Goal: Task Accomplishment & Management: Complete application form

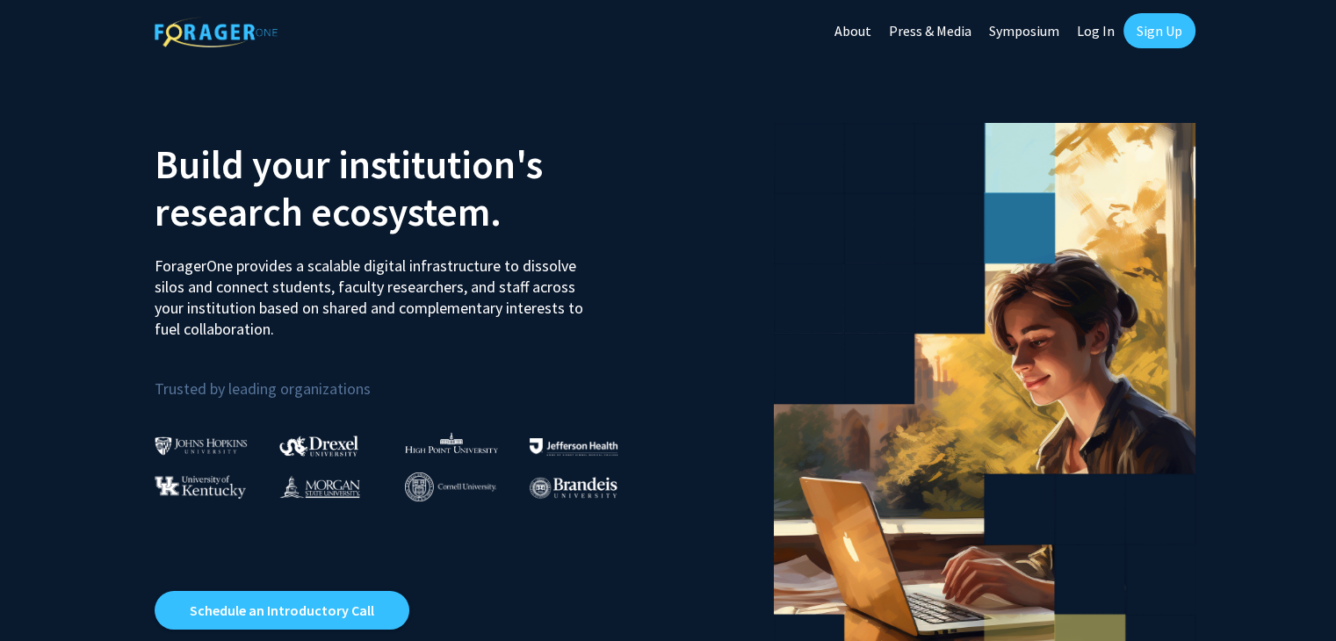
click at [1106, 40] on link "Log In" at bounding box center [1095, 30] width 55 height 61
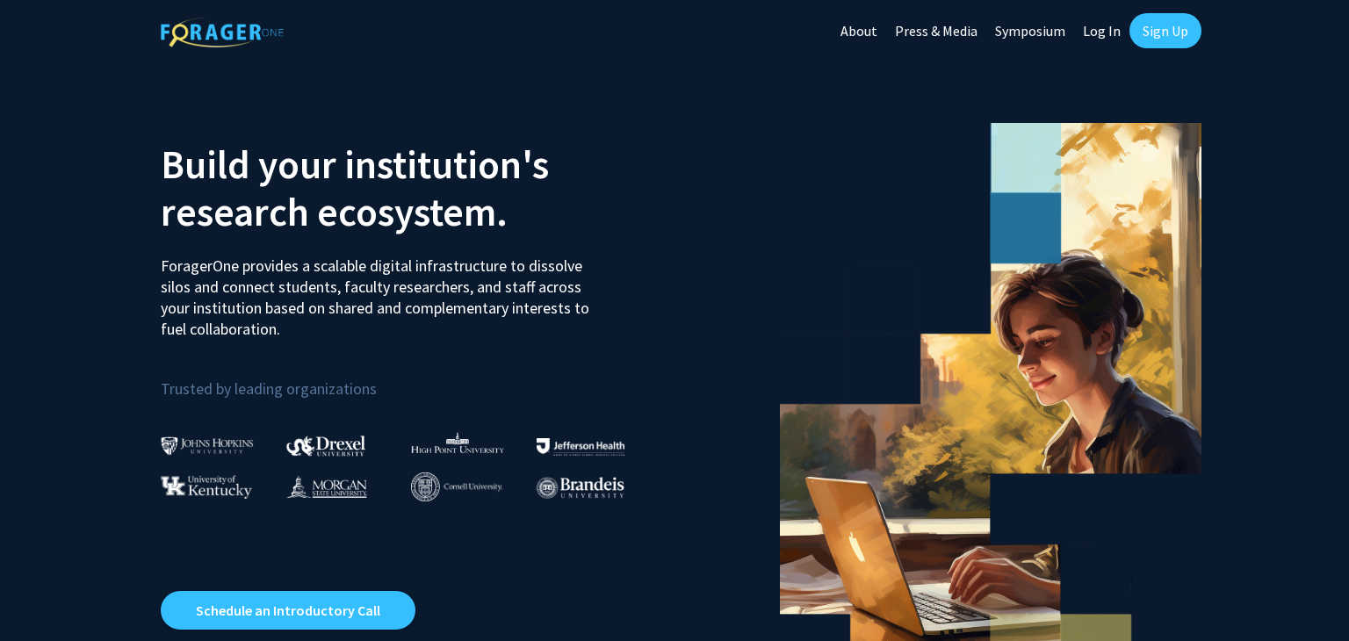
select select
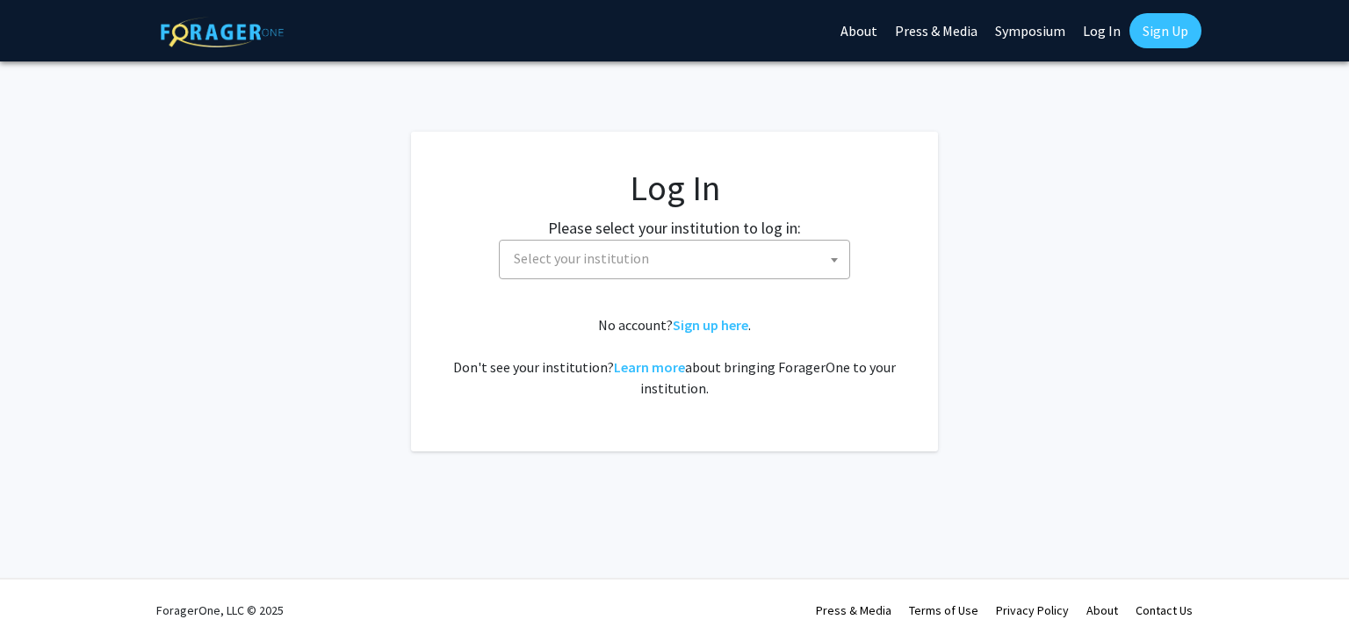
click at [542, 247] on span "Select your institution" at bounding box center [678, 259] width 343 height 36
type input "u"
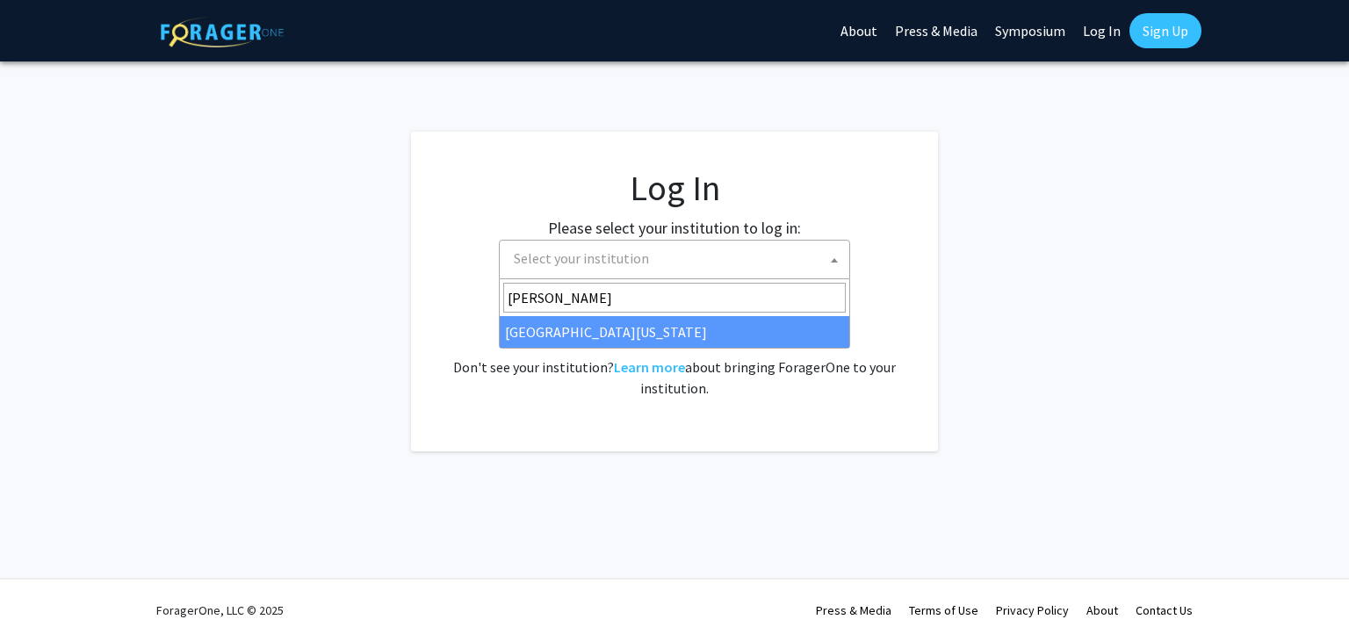
type input "mary"
select select "31"
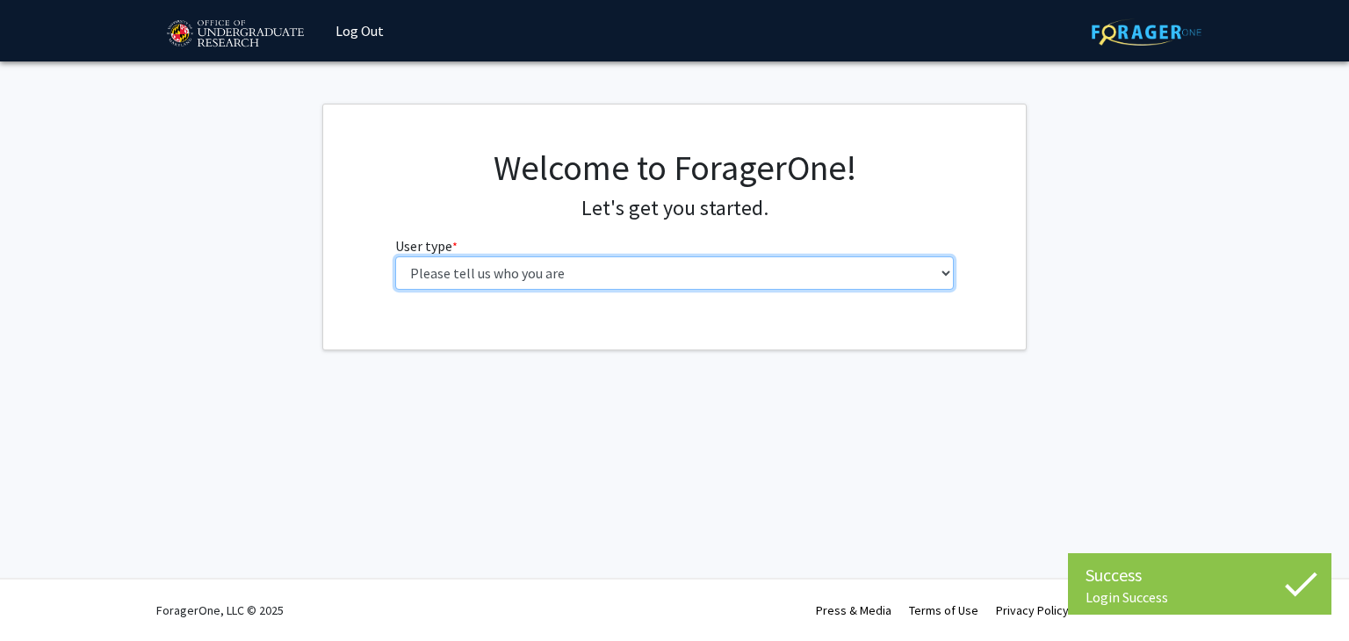
click at [664, 268] on select "Please tell us who you are Undergraduate Student Master's Student Doctoral Cand…" at bounding box center [674, 272] width 559 height 33
select select "1: undergrad"
click at [395, 256] on select "Please tell us who you are Undergraduate Student Master's Student Doctoral Cand…" at bounding box center [674, 272] width 559 height 33
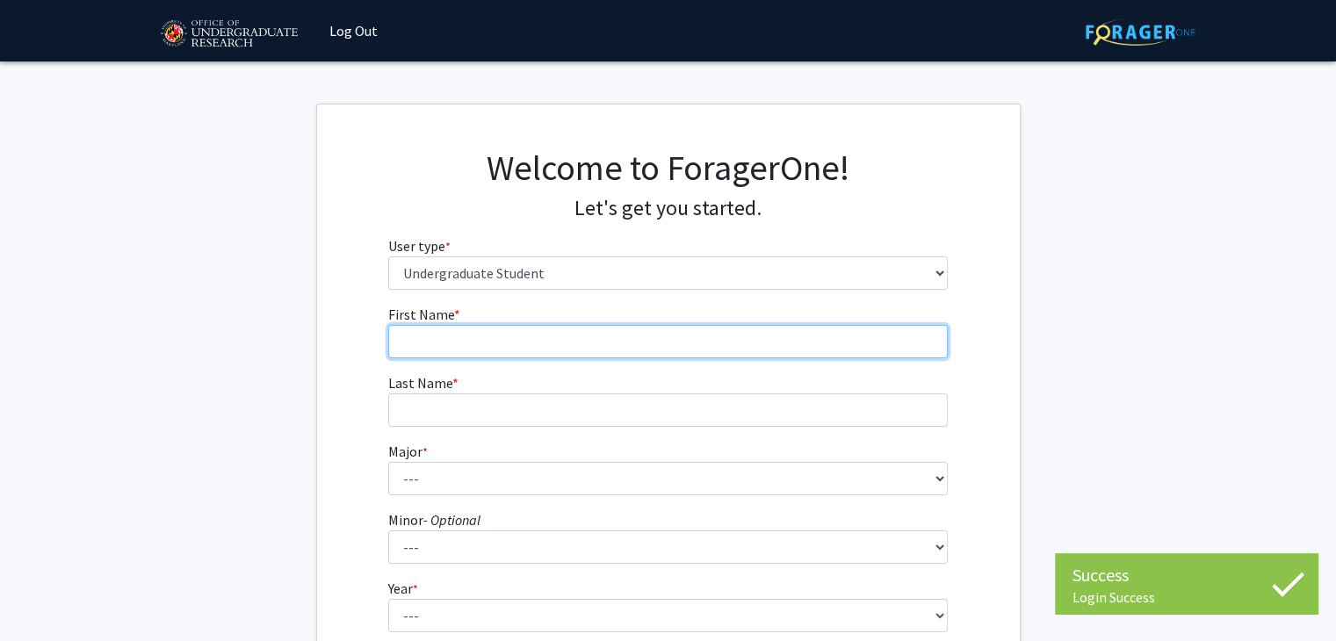
click at [646, 350] on input "First Name * required" at bounding box center [667, 341] width 559 height 33
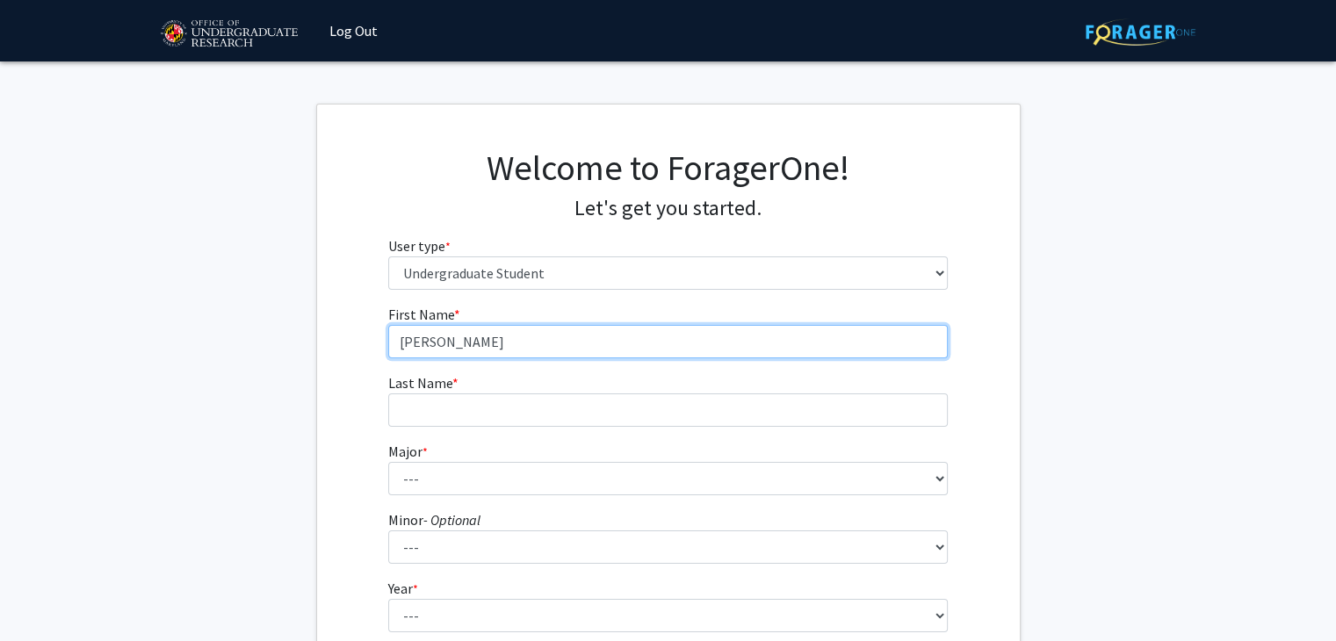
type input "[PERSON_NAME]"
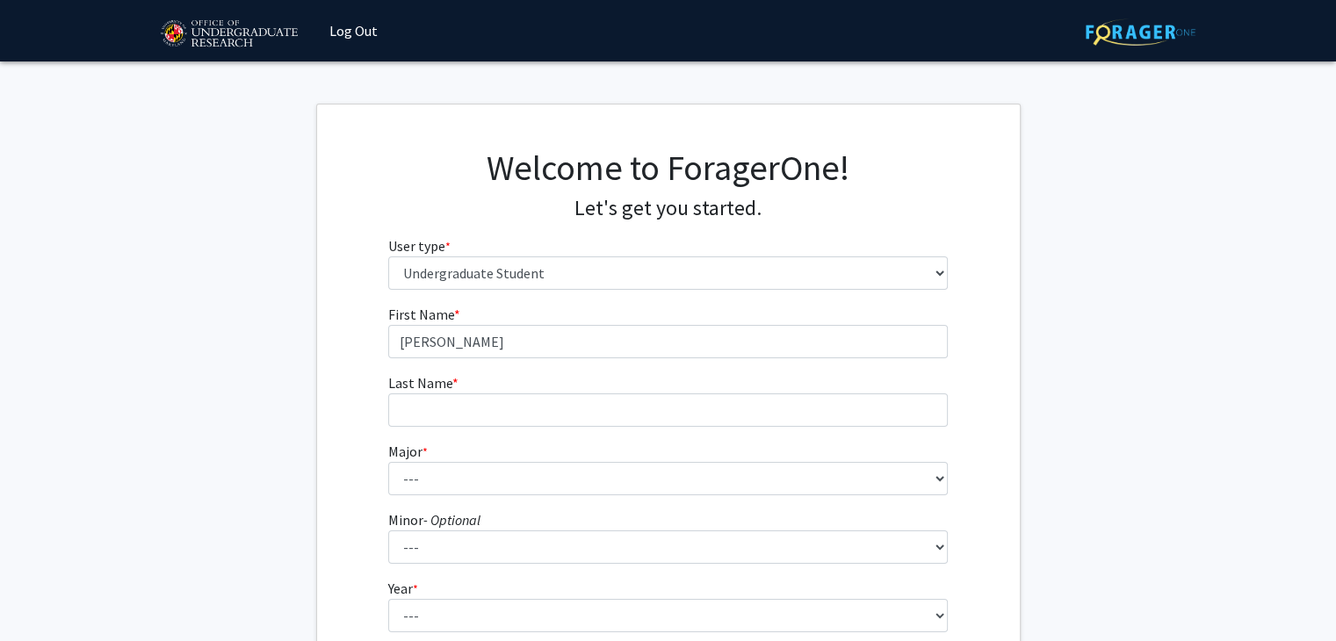
click at [580, 439] on form "First Name * required [PERSON_NAME] Name * required Major * required --- Accoun…" at bounding box center [667, 518] width 559 height 429
click at [579, 427] on form "First Name * required [PERSON_NAME] Name * required Major * required --- Accoun…" at bounding box center [667, 518] width 559 height 429
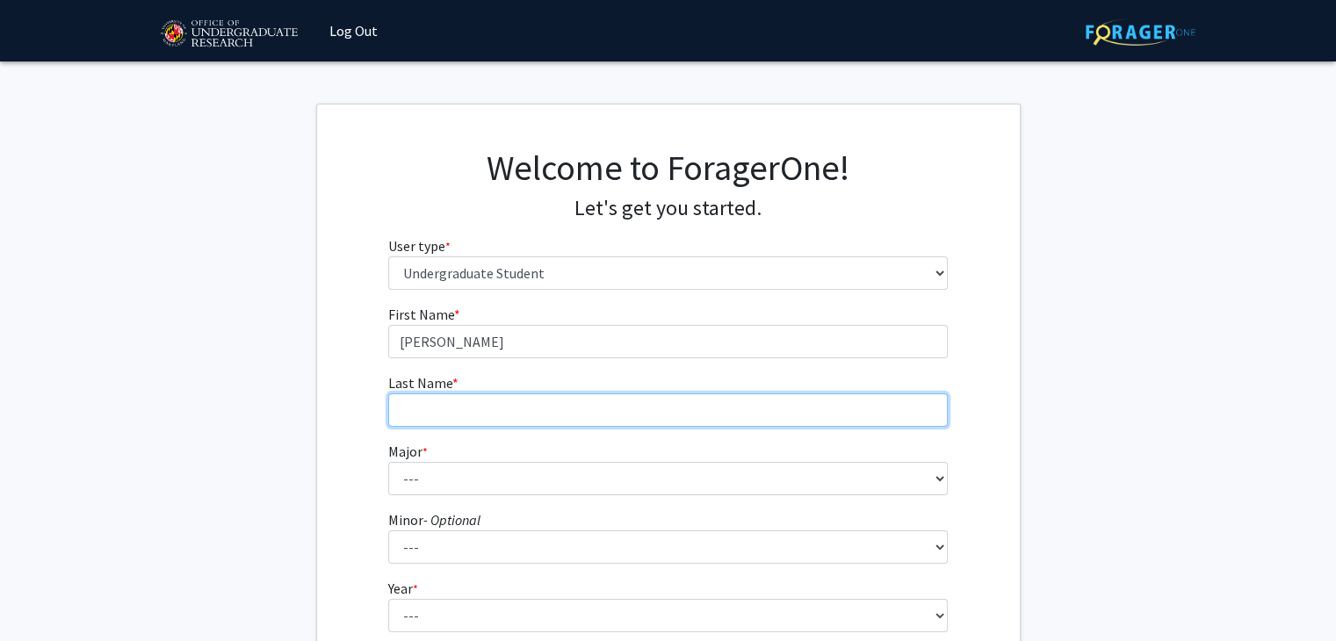
click at [575, 407] on input "Last Name * required" at bounding box center [667, 409] width 559 height 33
type input "[PERSON_NAME]"
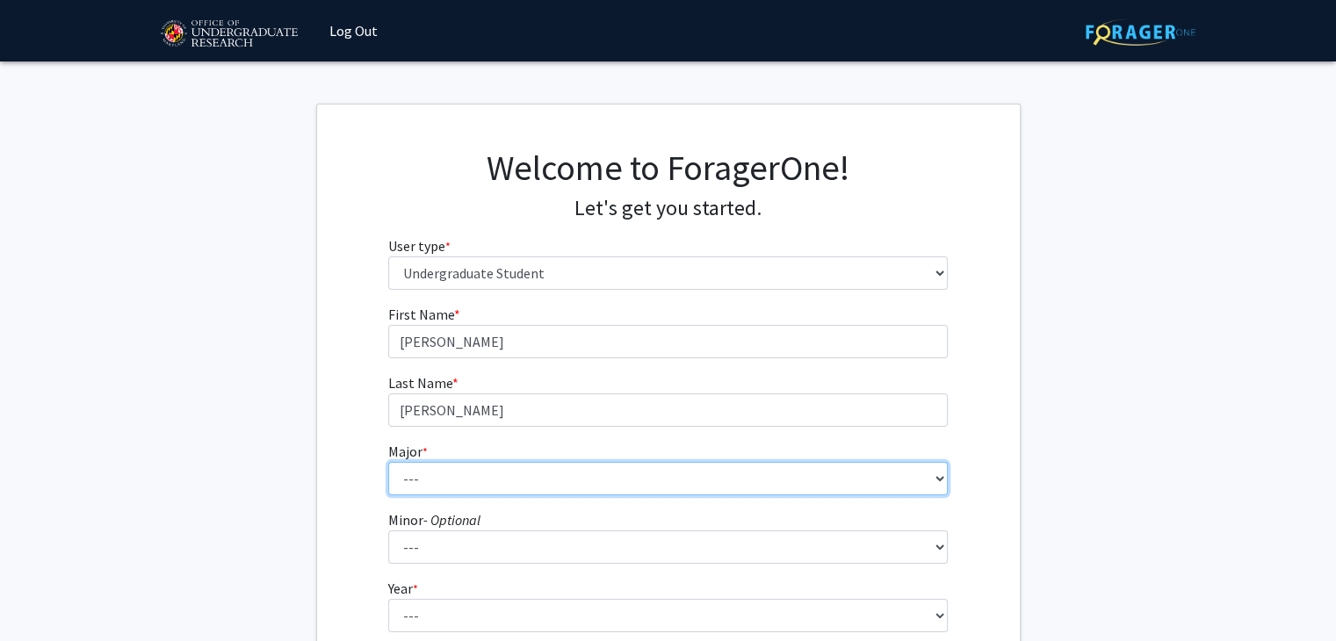
click at [545, 476] on select "--- Accounting Aerospace Engineering African American and Africana Studies Agri…" at bounding box center [667, 478] width 559 height 33
select select "70: 2371"
click at [388, 462] on select "--- Accounting Aerospace Engineering African American and Africana Studies Agri…" at bounding box center [667, 478] width 559 height 33
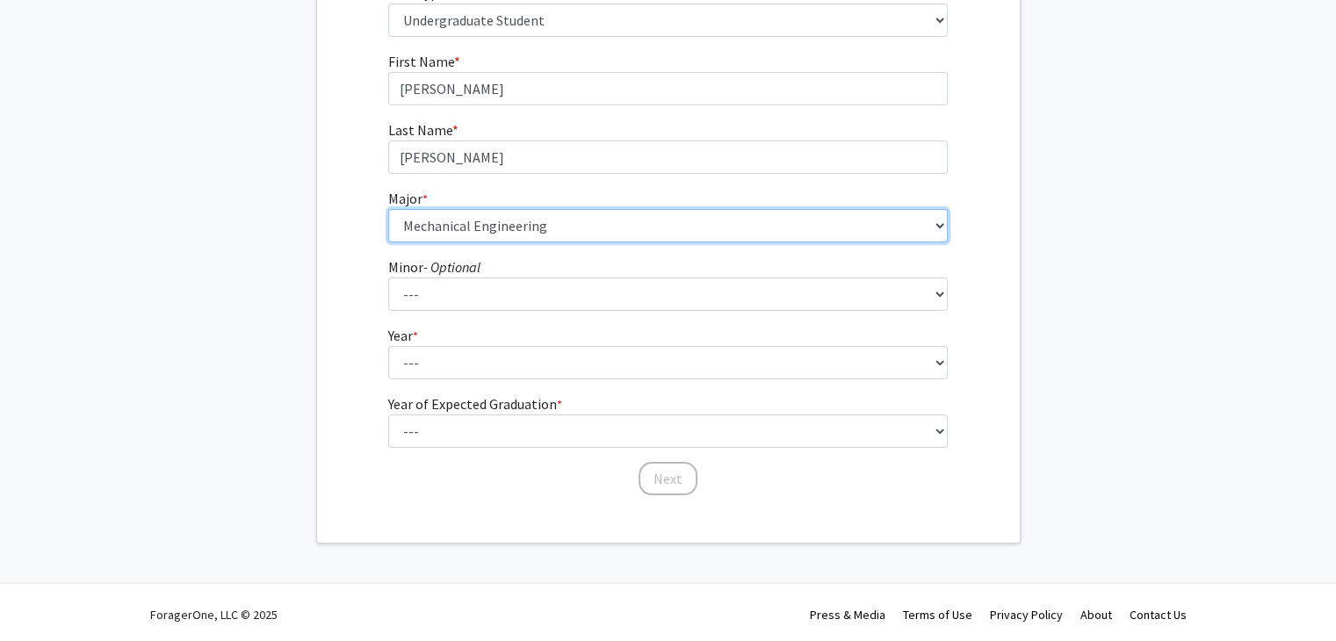
scroll to position [256, 0]
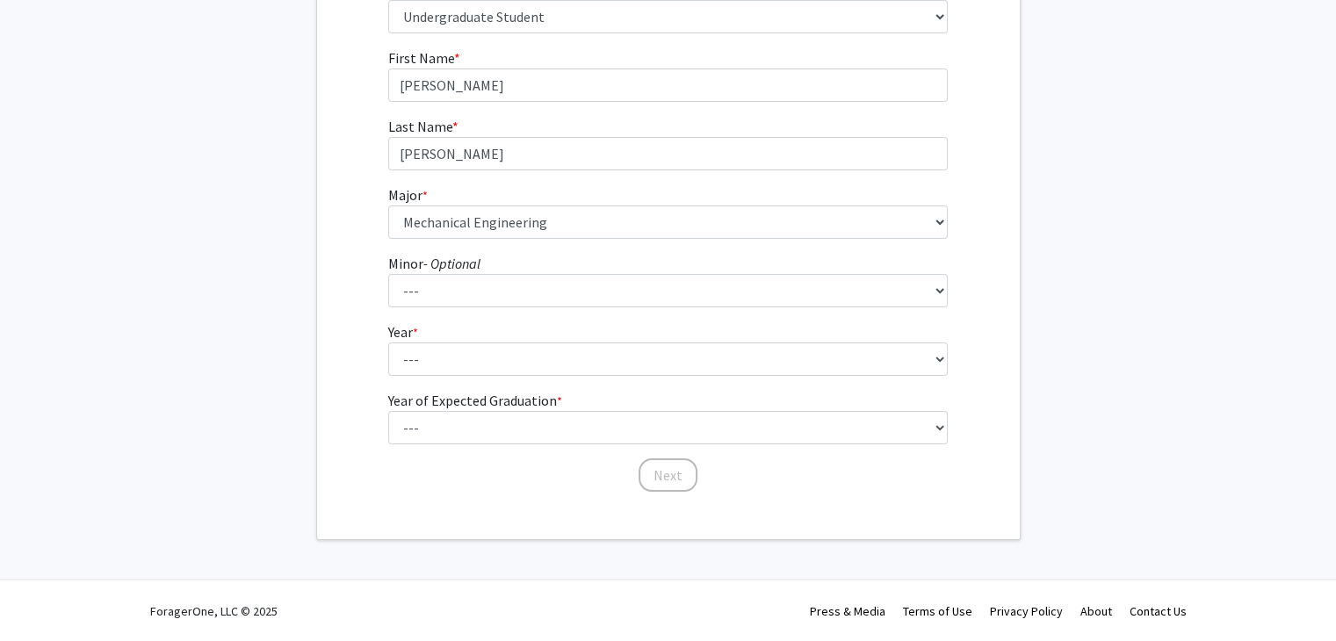
click at [502, 261] on fg-select "Minor - Optional --- Actuarial Mathematics Advanced Cybersecurity Experience fo…" at bounding box center [667, 280] width 559 height 54
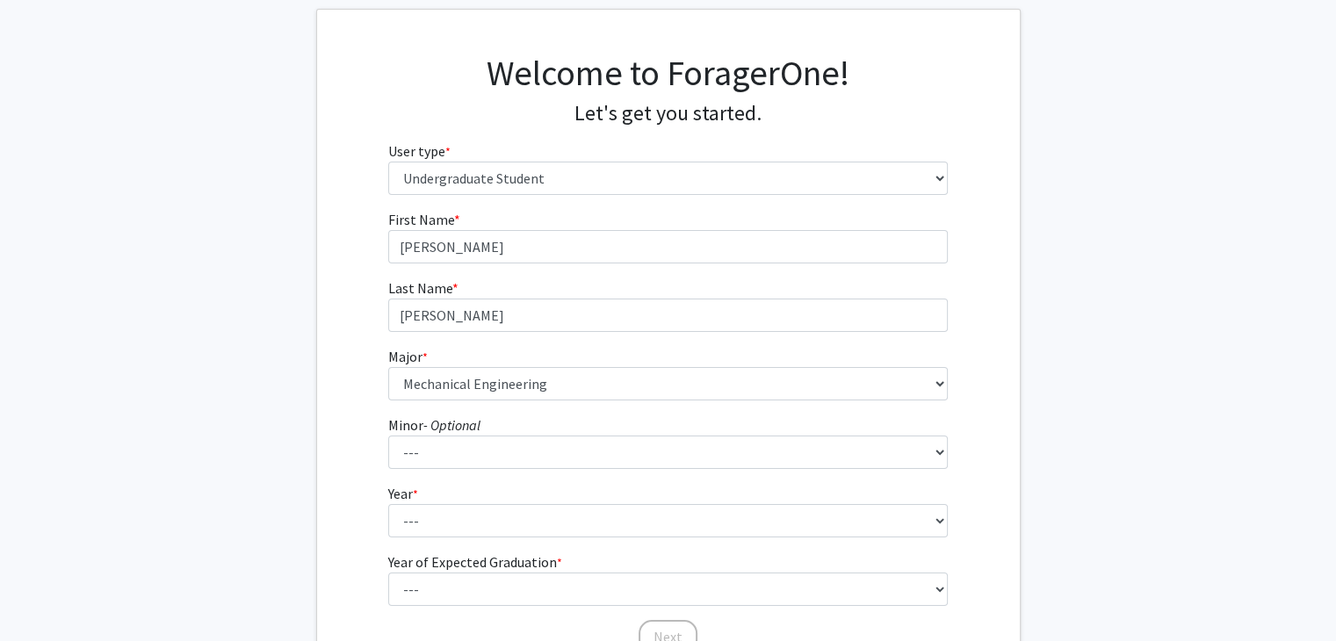
scroll to position [62, 0]
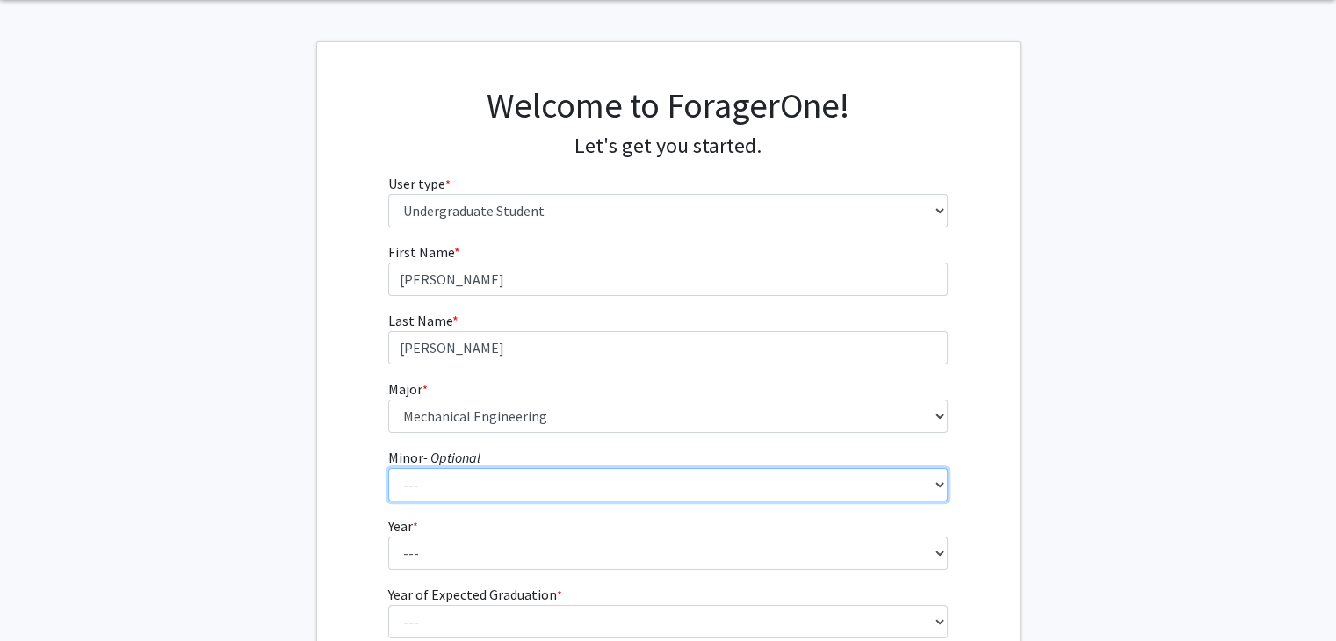
click at [461, 485] on select "--- Actuarial Mathematics Advanced Cybersecurity Experience for Students Africa…" at bounding box center [667, 484] width 559 height 33
select select "17: 1820"
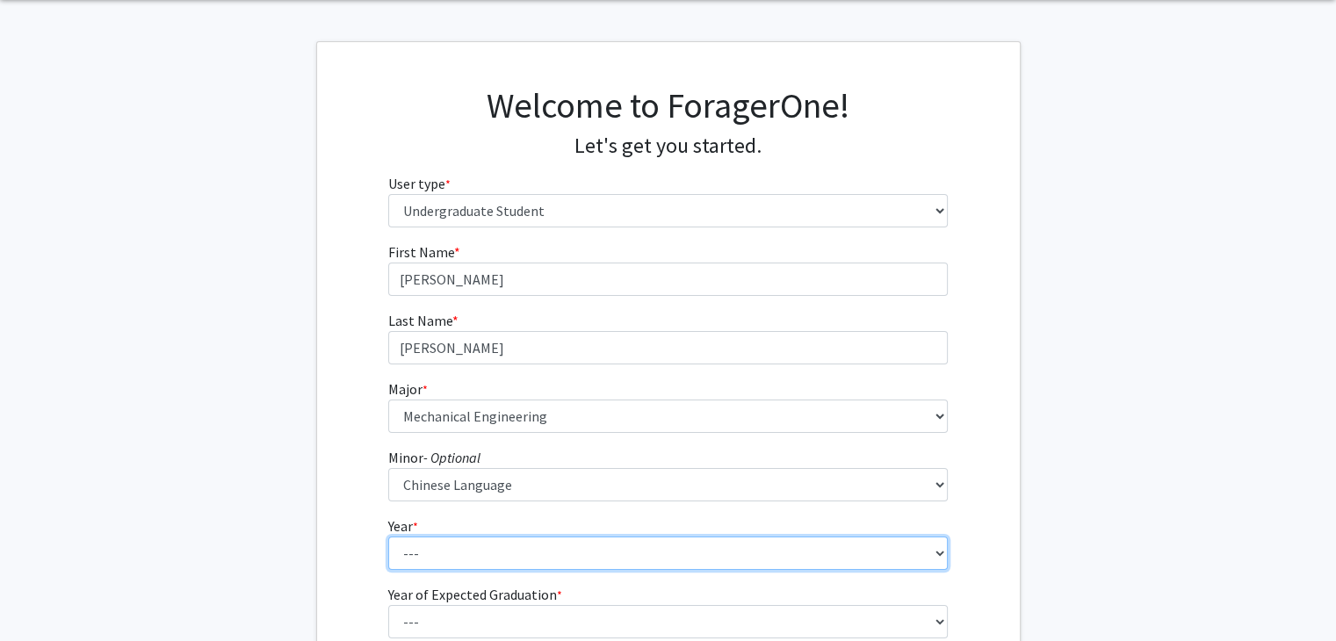
click at [415, 549] on select "--- First-year Sophomore Junior Senior Postbaccalaureate Certificate" at bounding box center [667, 553] width 559 height 33
select select "2: sophomore"
click at [388, 537] on select "--- First-year Sophomore Junior Senior Postbaccalaureate Certificate" at bounding box center [667, 553] width 559 height 33
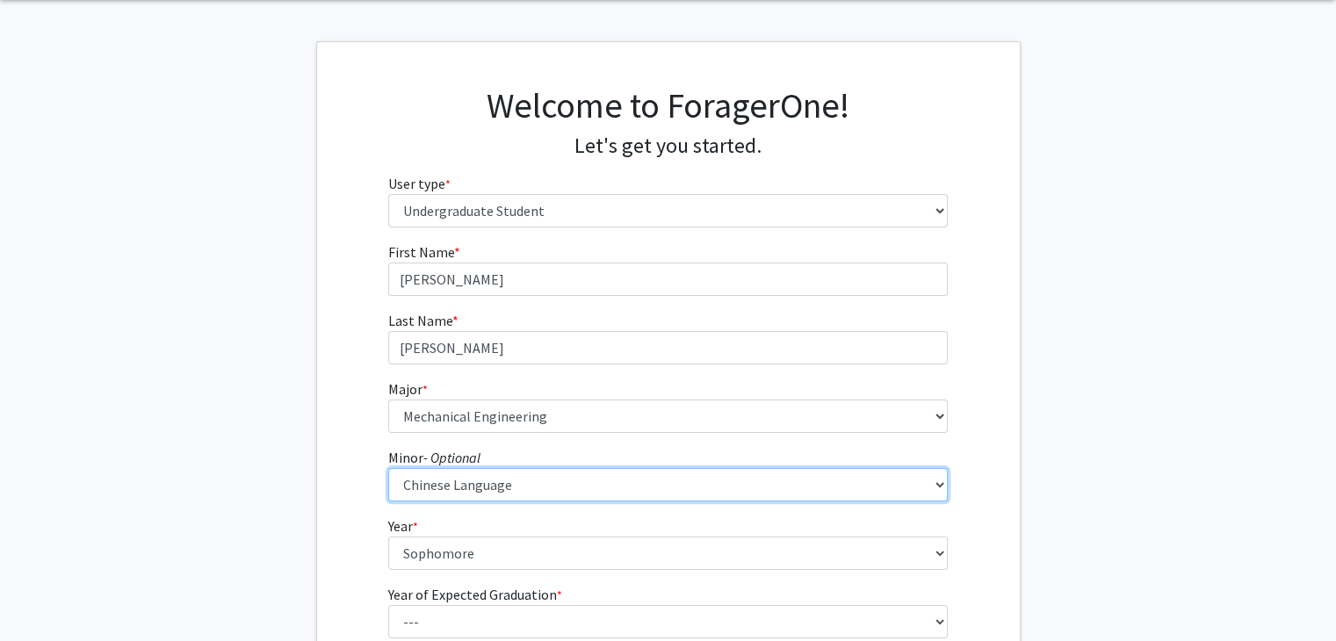
click at [457, 482] on select "--- Actuarial Mathematics Advanced Cybersecurity Experience for Students Africa…" at bounding box center [667, 484] width 559 height 33
select select "0: null"
click at [388, 468] on select "--- Actuarial Mathematics Advanced Cybersecurity Experience for Students Africa…" at bounding box center [667, 484] width 559 height 33
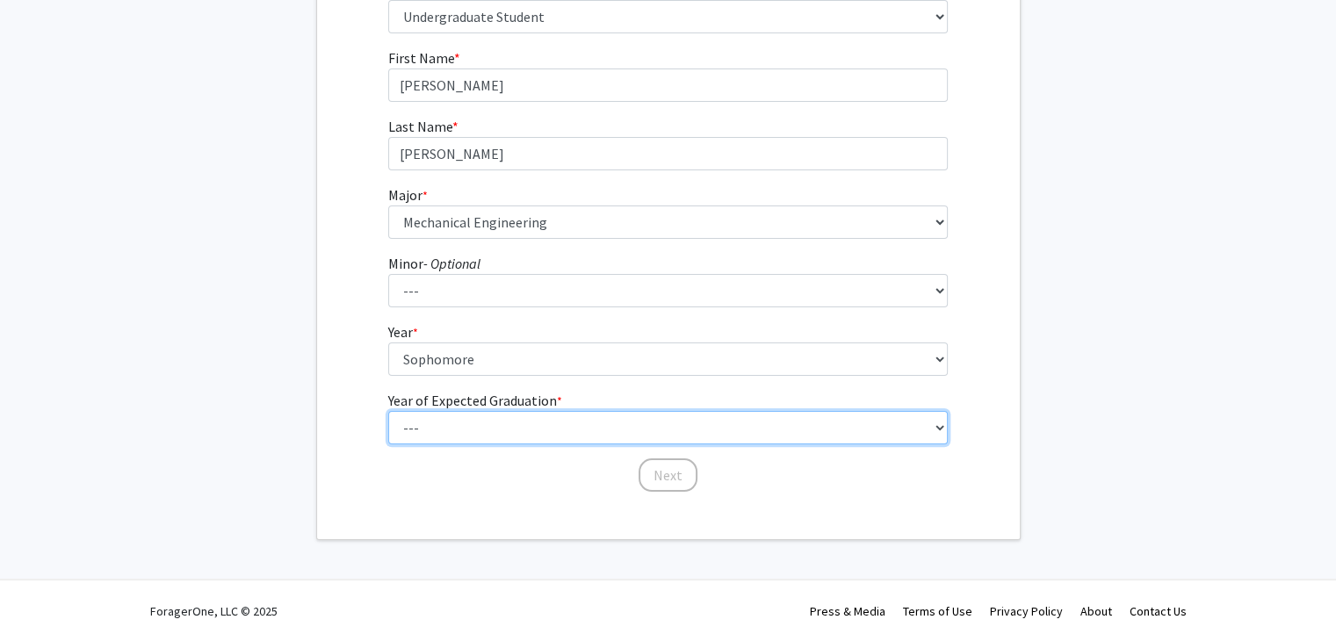
click at [471, 429] on select "--- 2025 2026 2027 2028 2029 2030 2031 2032 2033 2034" at bounding box center [667, 427] width 559 height 33
select select "4: 2028"
click at [388, 411] on select "--- 2025 2026 2027 2028 2029 2030 2031 2032 2033 2034" at bounding box center [667, 427] width 559 height 33
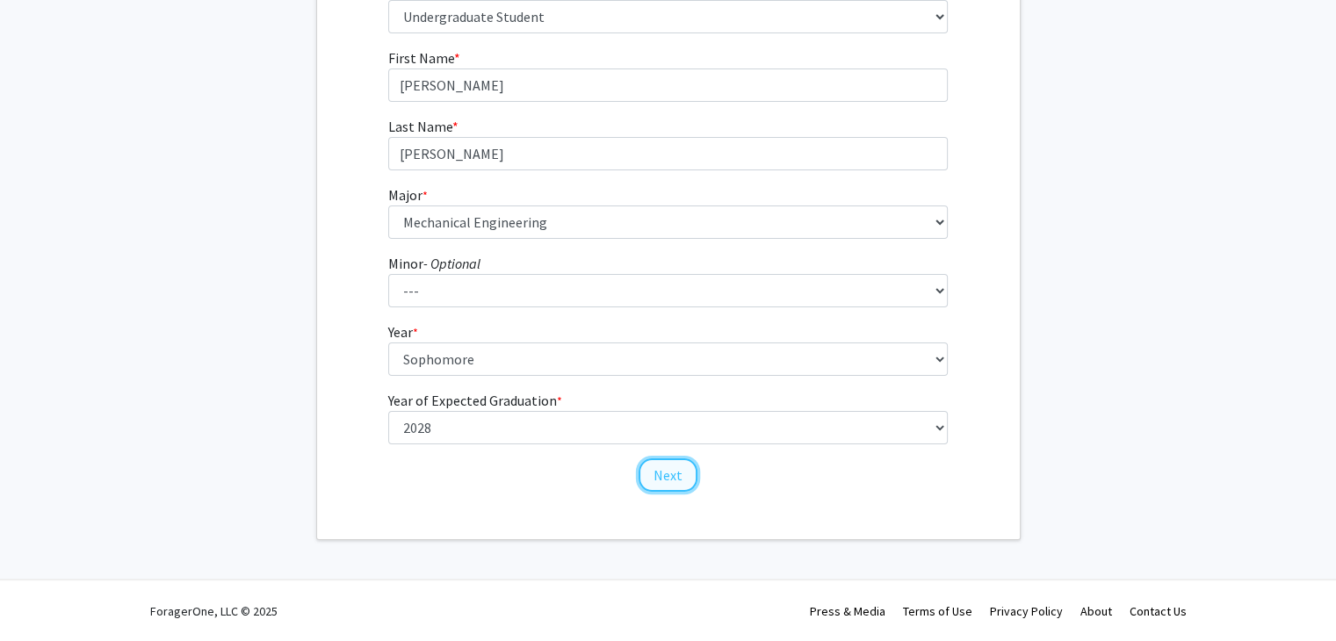
click at [675, 474] on button "Next" at bounding box center [668, 474] width 59 height 33
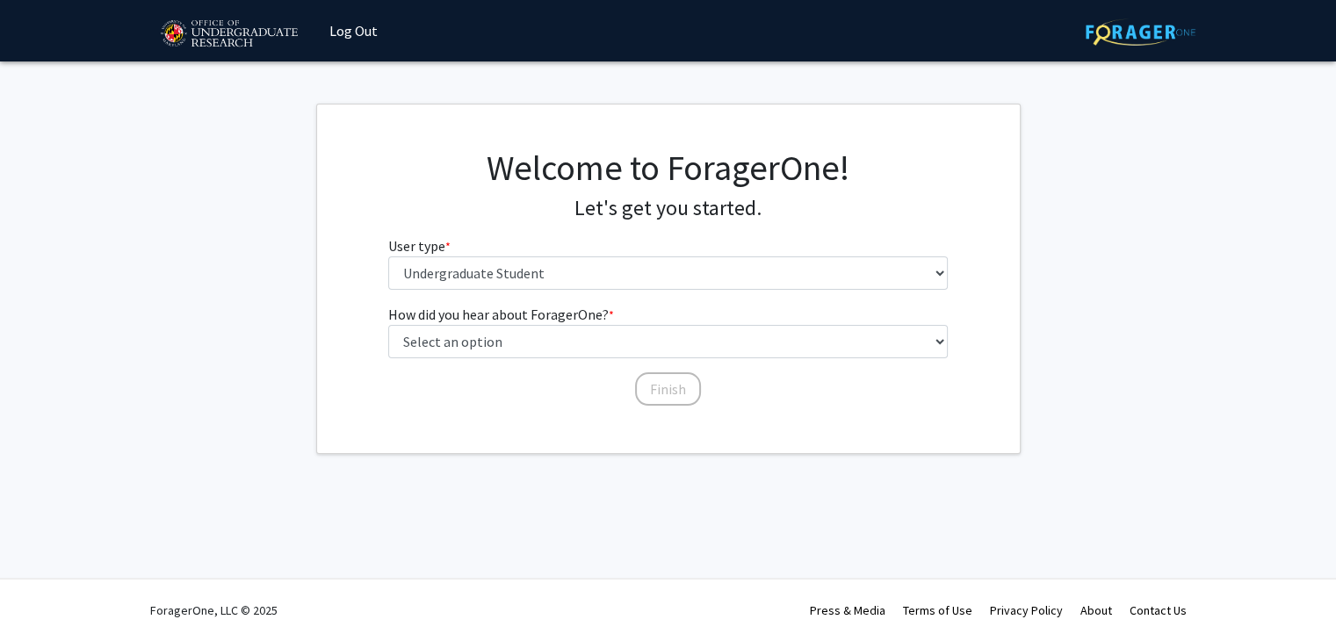
scroll to position [0, 0]
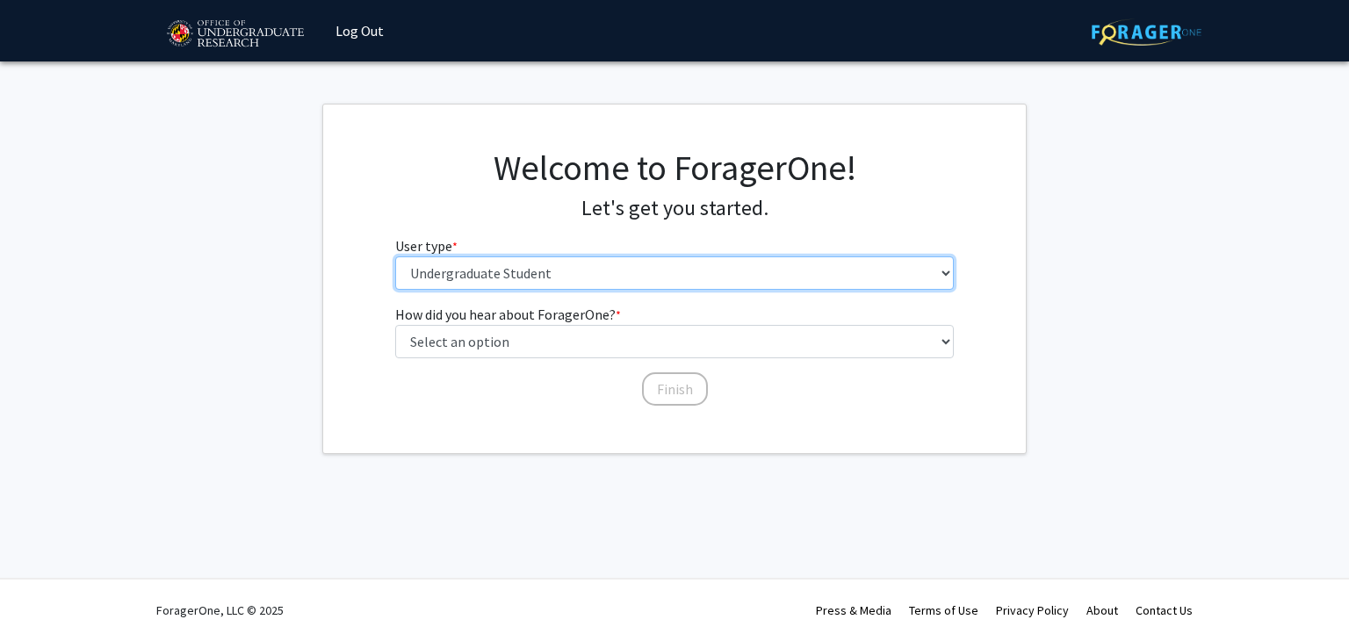
click at [749, 286] on select "Please tell us who you are Undergraduate Student Master's Student Doctoral Cand…" at bounding box center [674, 272] width 559 height 33
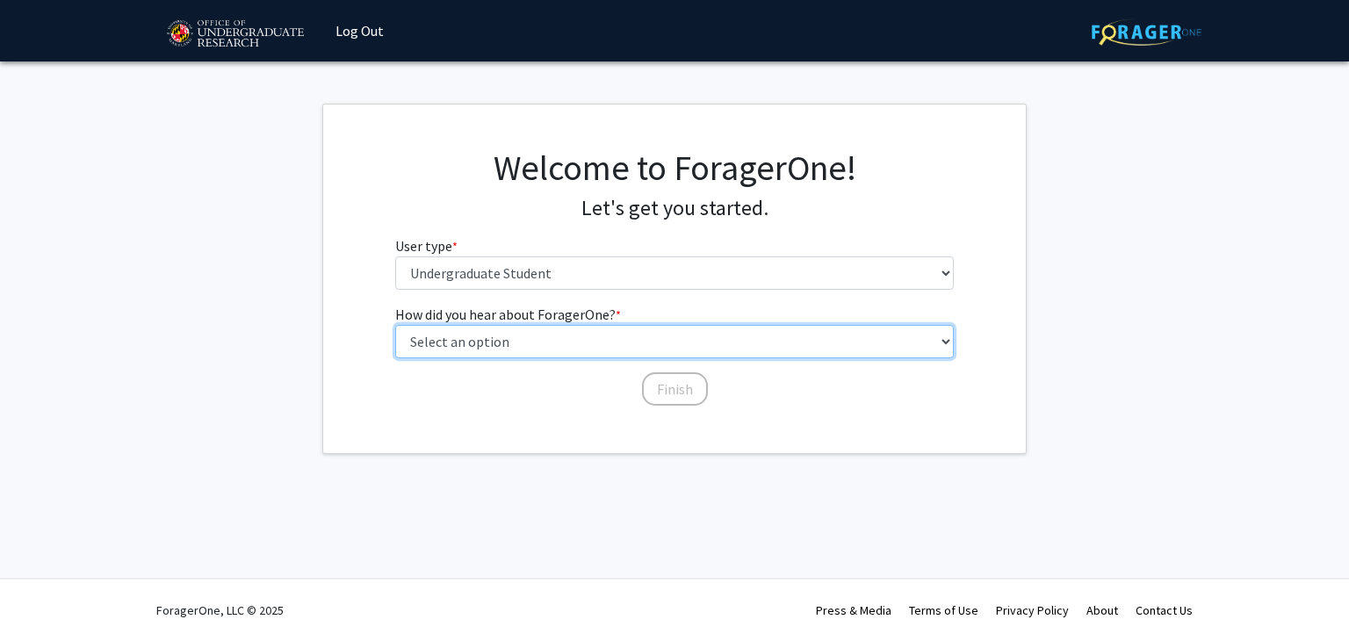
click at [698, 347] on select "Select an option Peer/student recommendation Faculty/staff recommendation Unive…" at bounding box center [674, 341] width 559 height 33
select select "1: peer_recommendation"
click at [395, 325] on select "Select an option Peer/student recommendation Faculty/staff recommendation Unive…" at bounding box center [674, 341] width 559 height 33
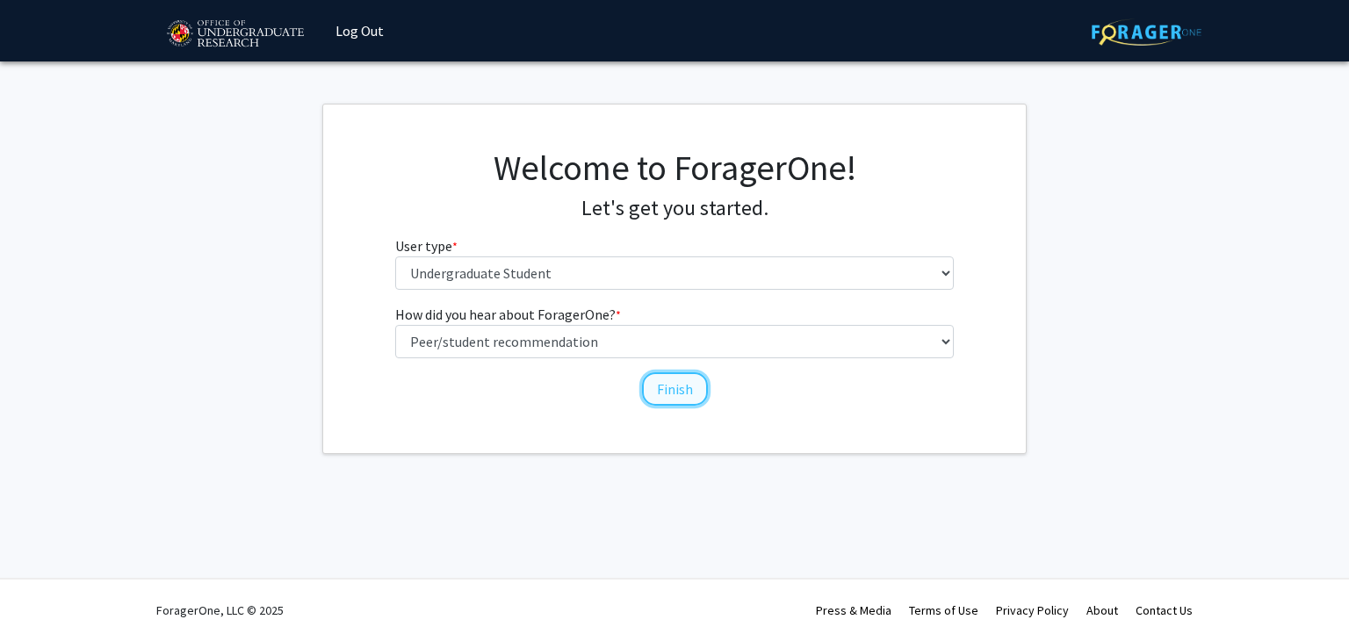
click at [653, 394] on button "Finish" at bounding box center [675, 388] width 66 height 33
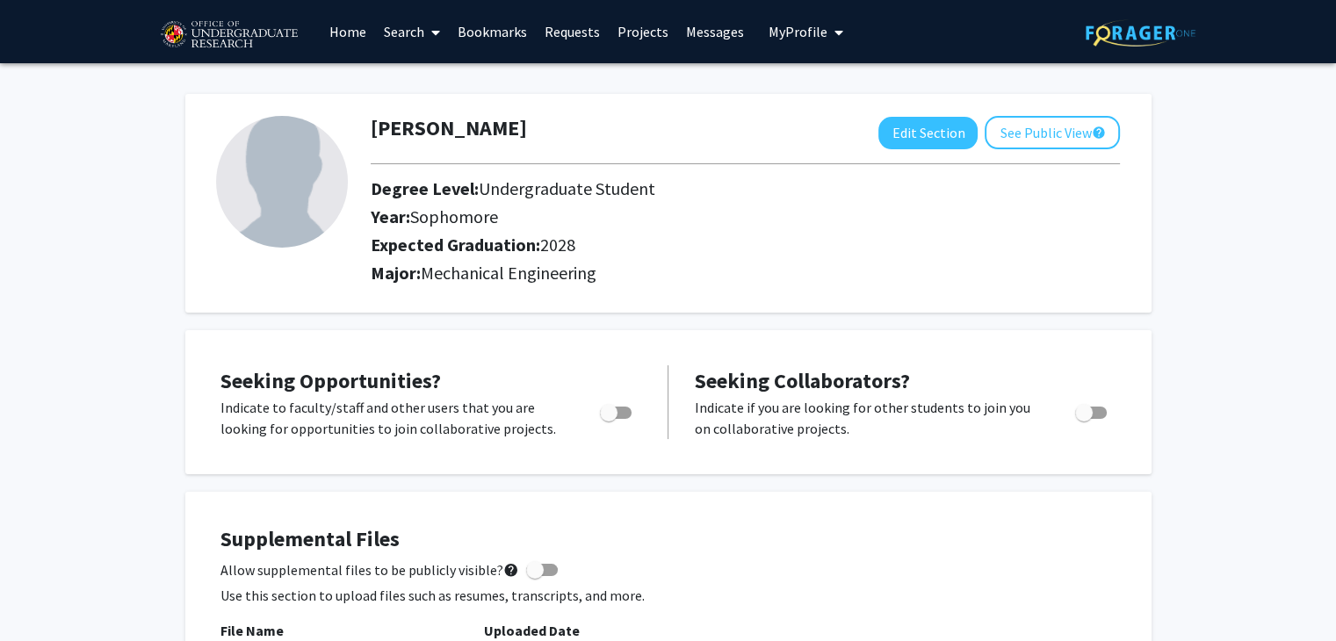
click at [1087, 408] on span "Toggle" at bounding box center [1084, 413] width 18 height 18
click at [1084, 419] on input "Would you like to receive other student requests to work with you?" at bounding box center [1083, 419] width 1 height 1
checkbox input "true"
click at [615, 415] on span "Toggle" at bounding box center [609, 413] width 18 height 18
click at [609, 419] on input "Are you actively seeking opportunities?" at bounding box center [608, 419] width 1 height 1
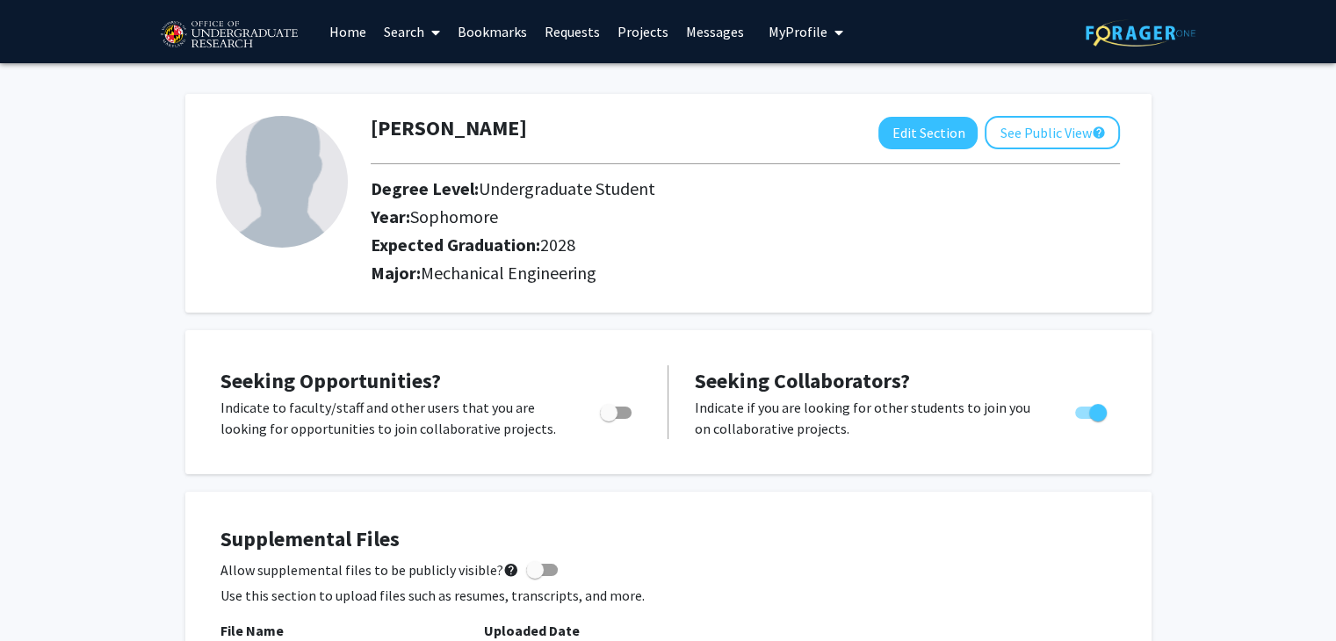
checkbox input "true"
click at [1100, 408] on span "Toggle" at bounding box center [1098, 413] width 18 height 18
click at [1084, 419] on input "Would you like to receive other student requests to work with you?" at bounding box center [1083, 419] width 1 height 1
checkbox input "false"
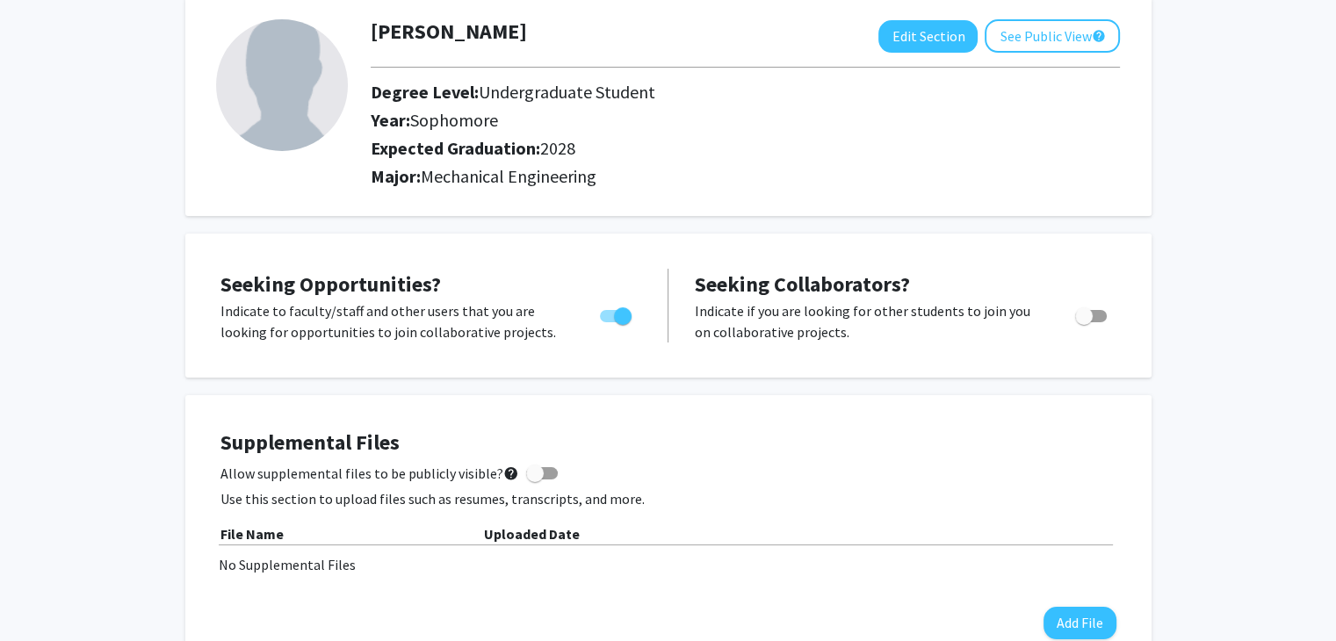
scroll to position [97, 0]
click at [526, 468] on span at bounding box center [535, 473] width 18 height 18
click at [534, 479] on input "Allow supplemental files to be publicly visible? help" at bounding box center [534, 479] width 1 height 1
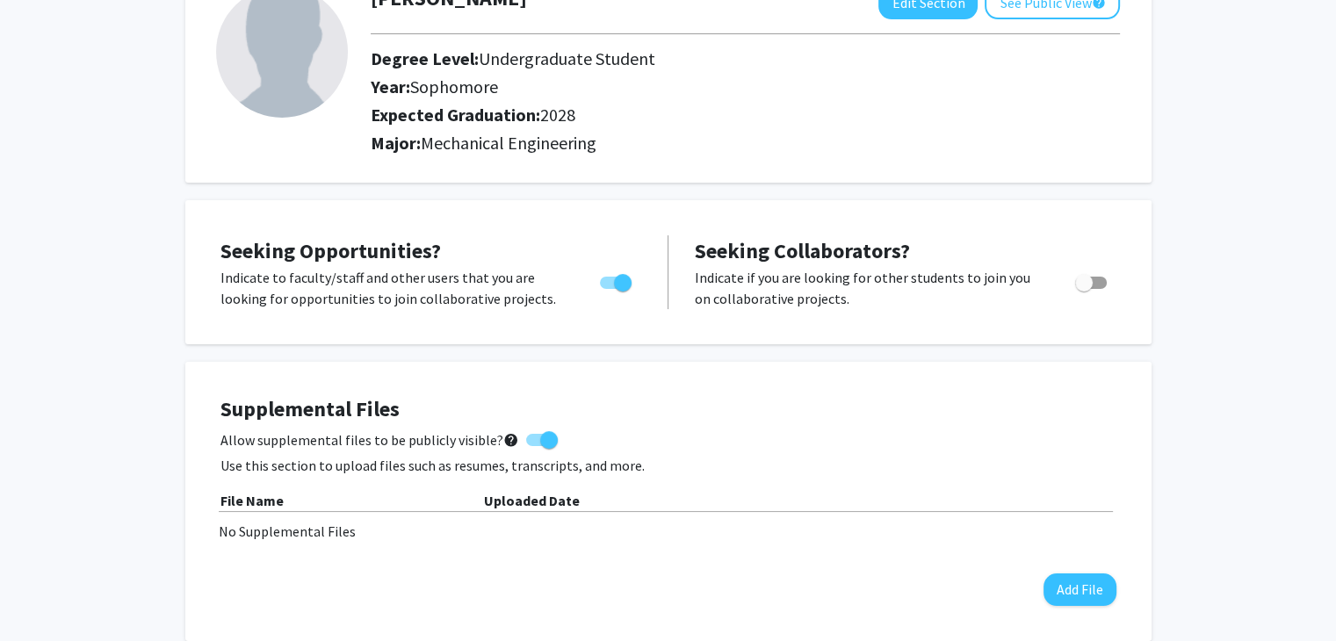
click at [528, 434] on span at bounding box center [542, 440] width 32 height 12
click at [534, 446] on input "Allow supplemental files to be publicly visible? help" at bounding box center [534, 446] width 1 height 1
checkbox input "false"
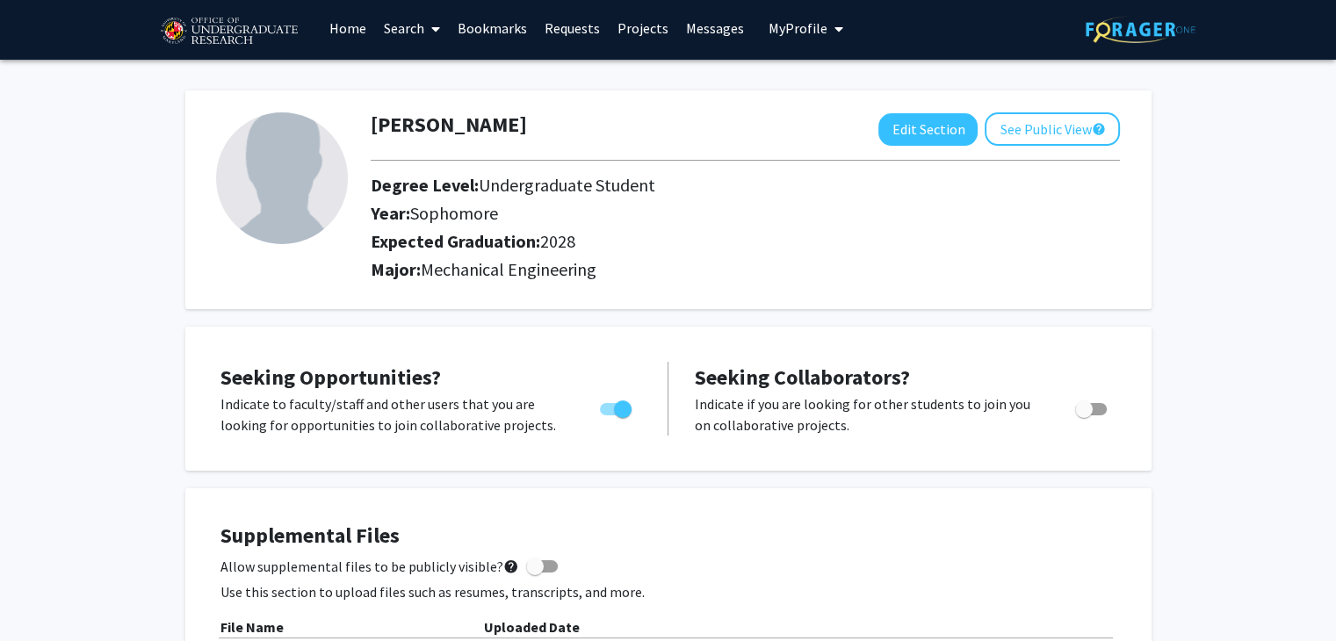
scroll to position [0, 0]
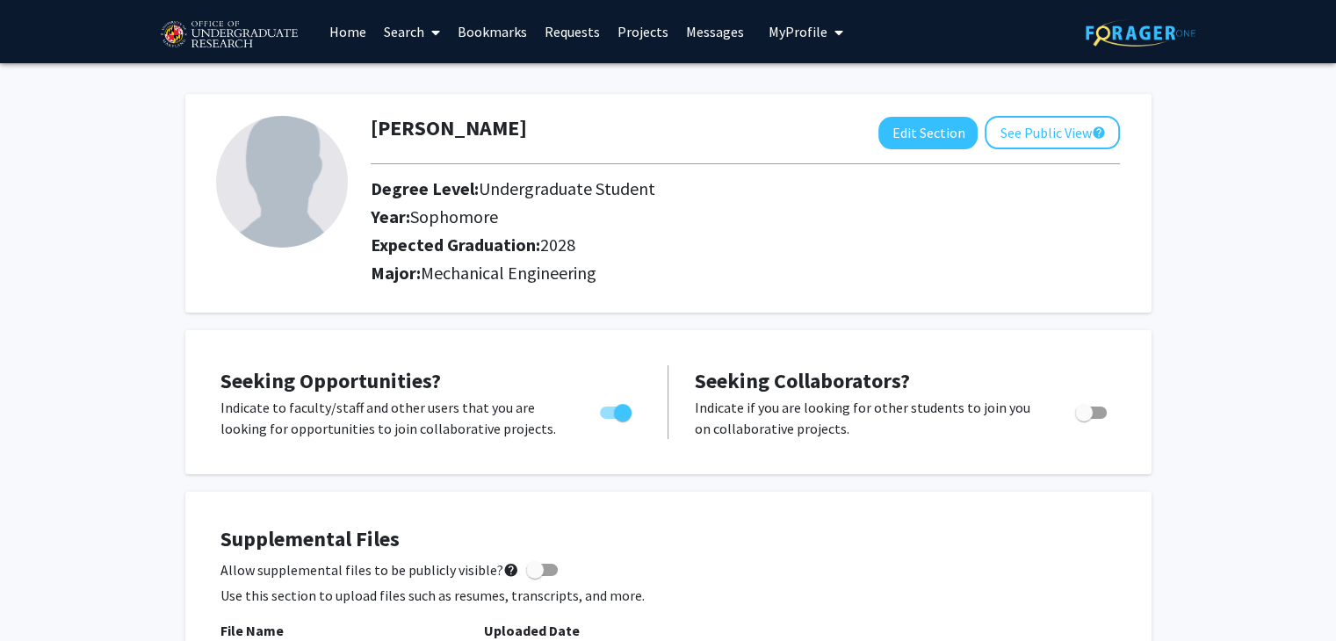
click at [413, 20] on link "Search" at bounding box center [412, 31] width 74 height 61
click at [404, 79] on span "Faculty/Staff" at bounding box center [439, 80] width 129 height 35
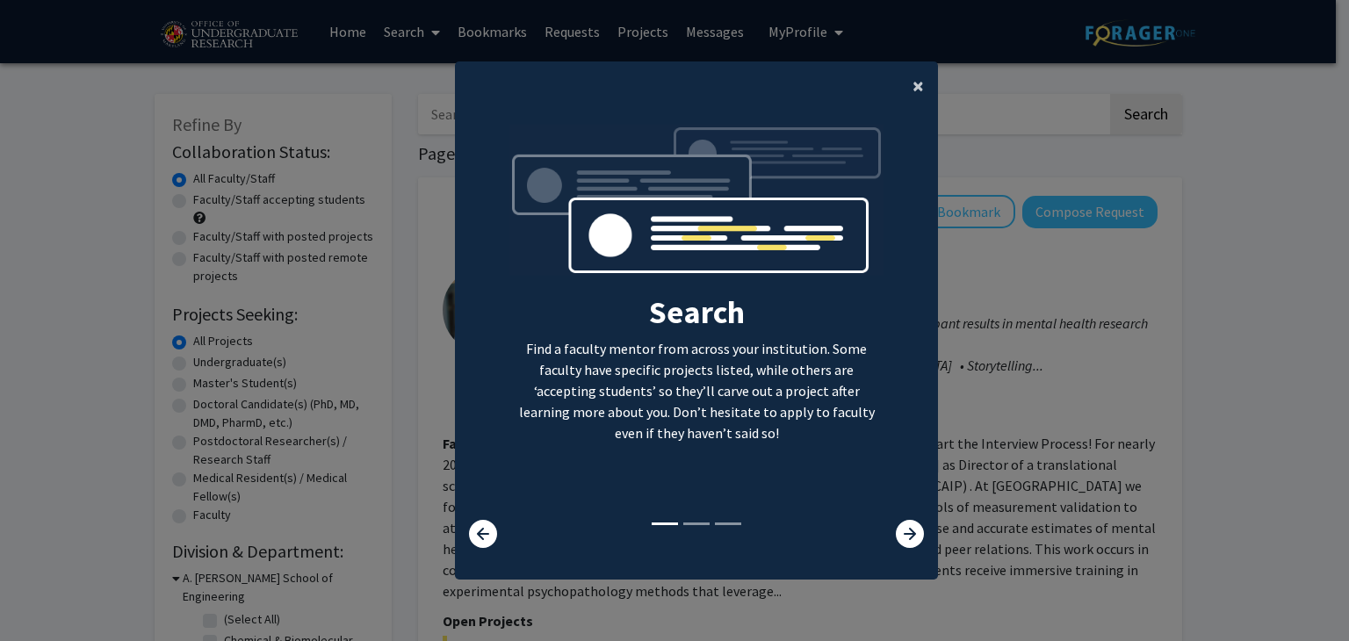
click at [917, 74] on button "×" at bounding box center [918, 85] width 40 height 49
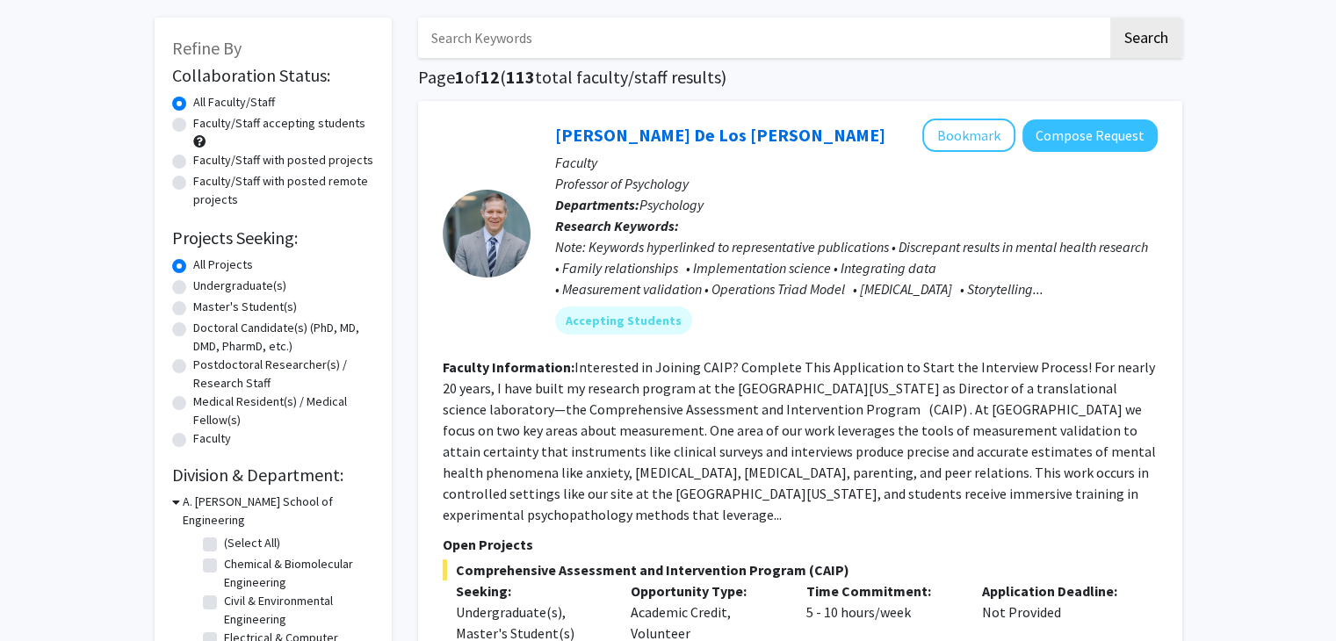
scroll to position [70, 0]
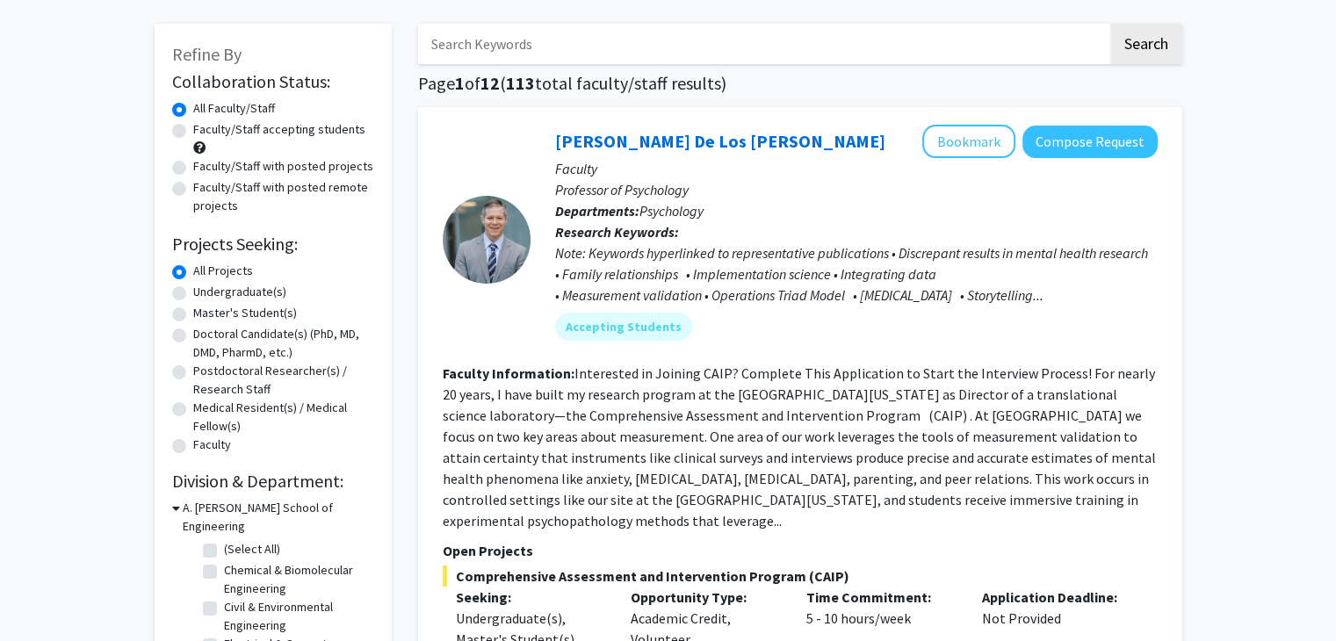
click at [255, 288] on label "Undergraduate(s)" at bounding box center [239, 292] width 93 height 18
click at [205, 288] on input "Undergraduate(s)" at bounding box center [198, 288] width 11 height 11
radio input "true"
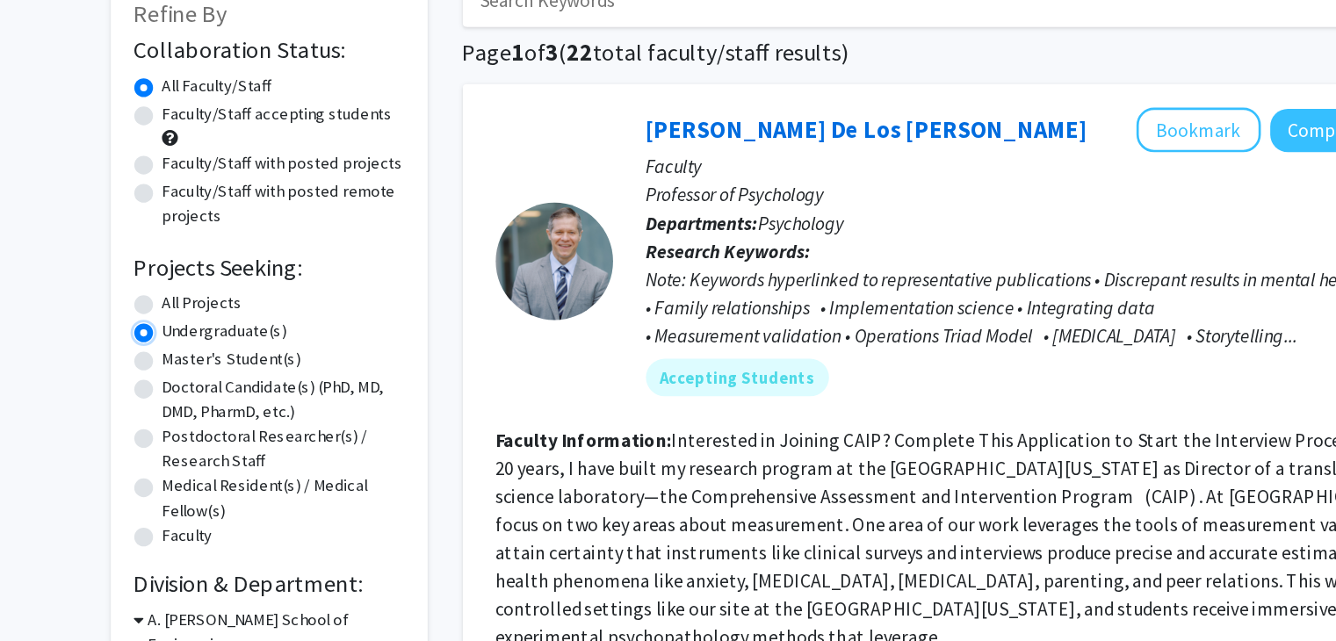
scroll to position [51, 0]
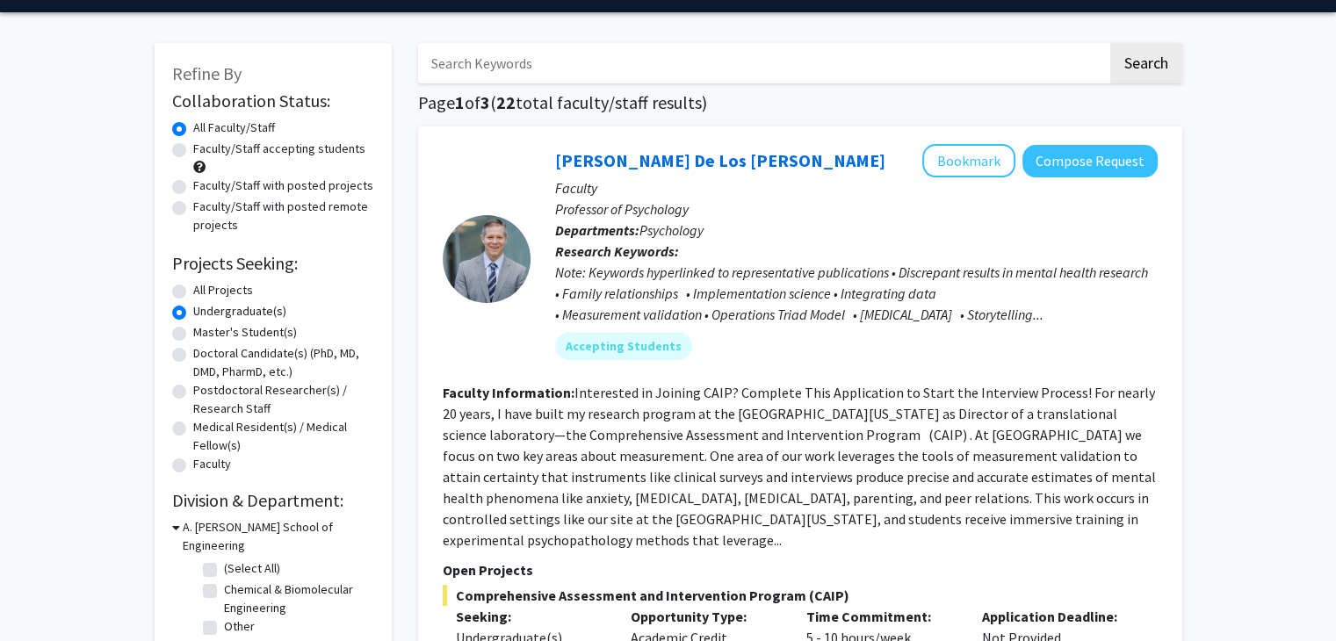
click at [513, 384] on b "Faculty Information:" at bounding box center [509, 393] width 132 height 18
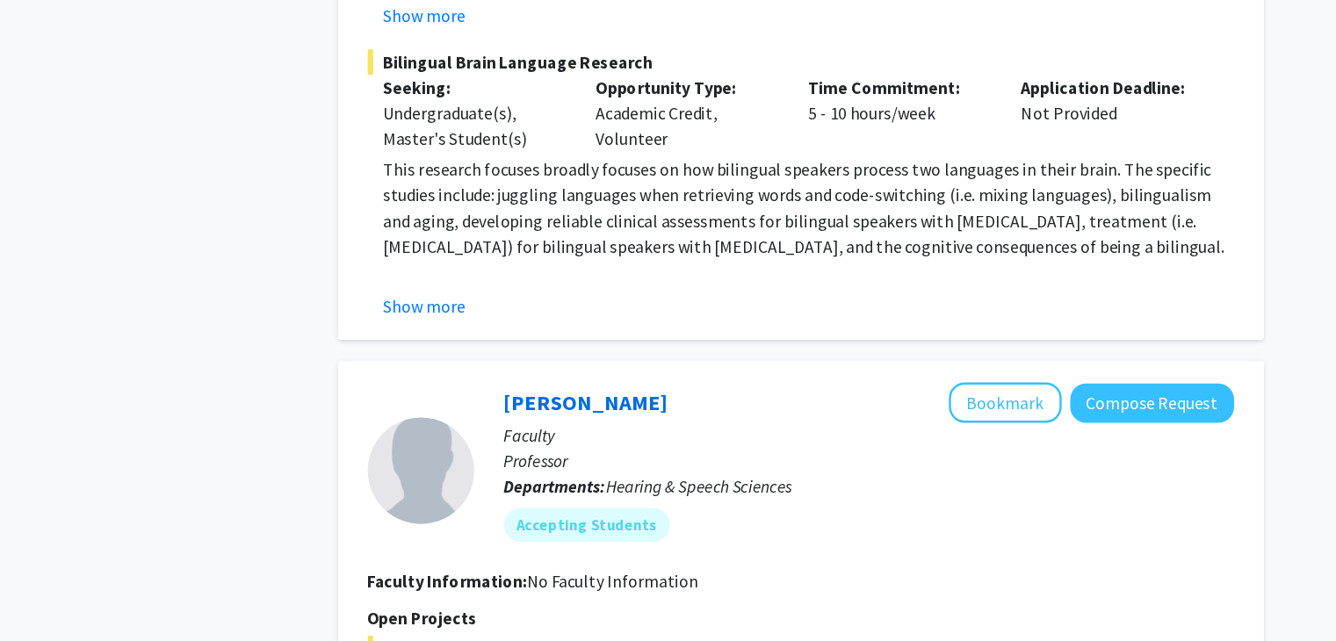
scroll to position [8021, 0]
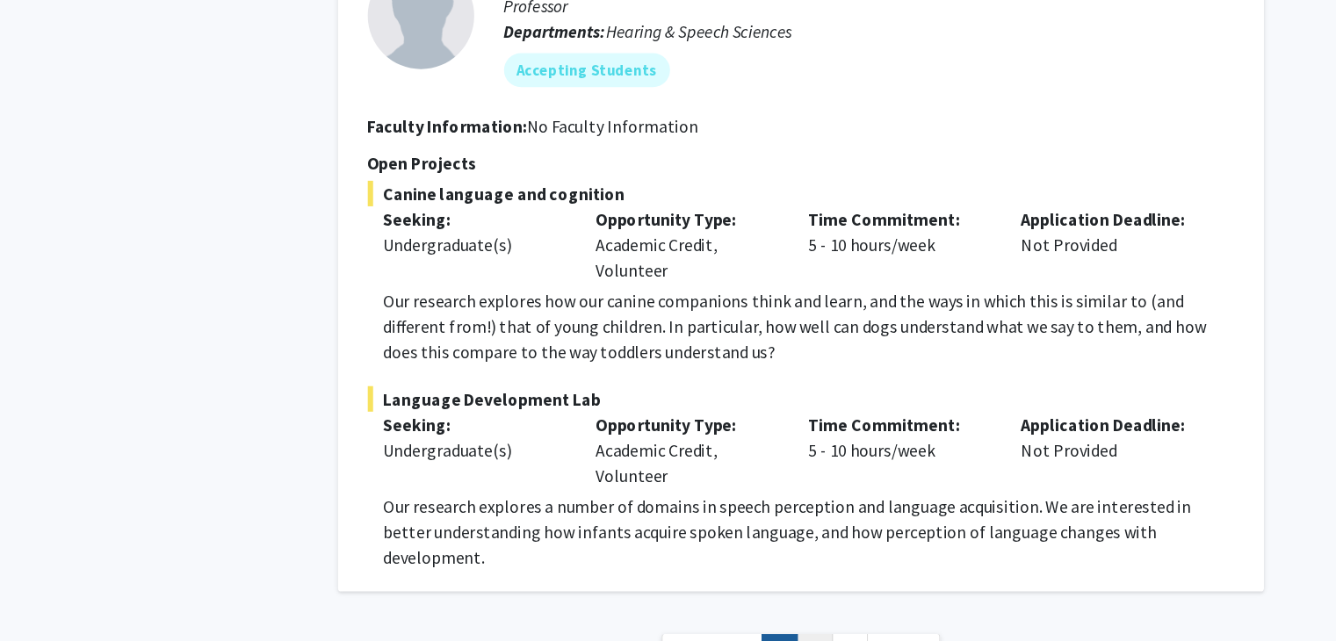
click at [806, 634] on link "2" at bounding box center [812, 649] width 30 height 31
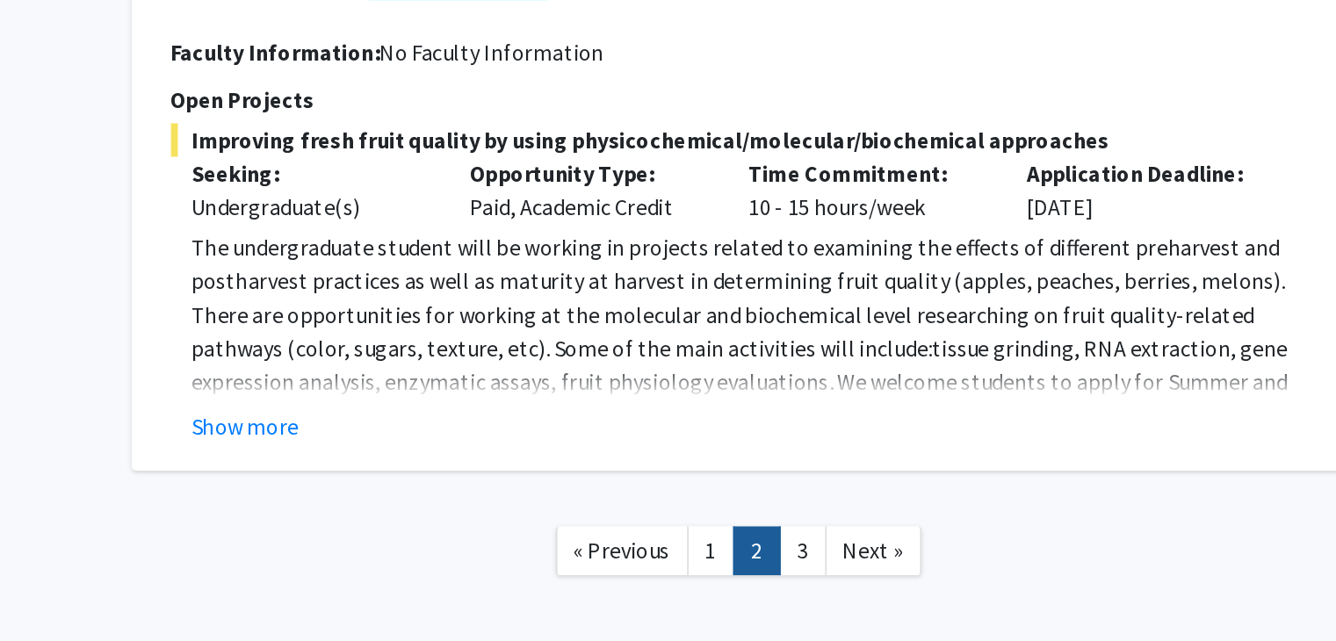
scroll to position [5711, 0]
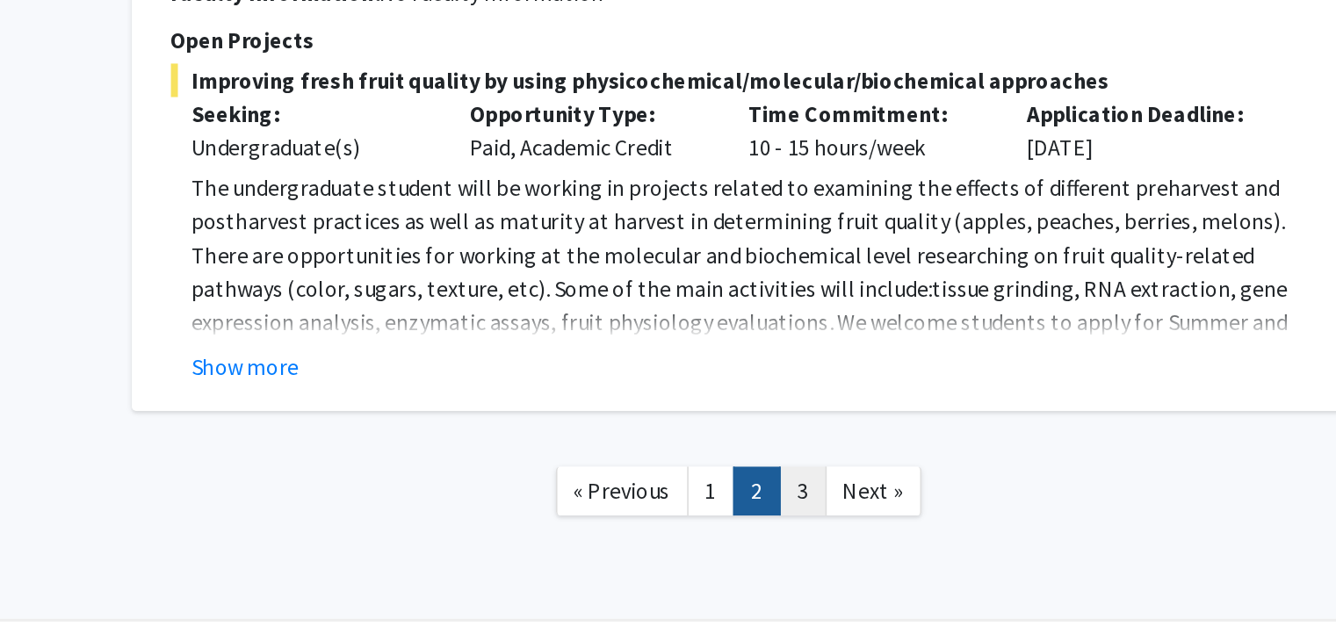
click at [848, 530] on link "3" at bounding box center [841, 545] width 30 height 31
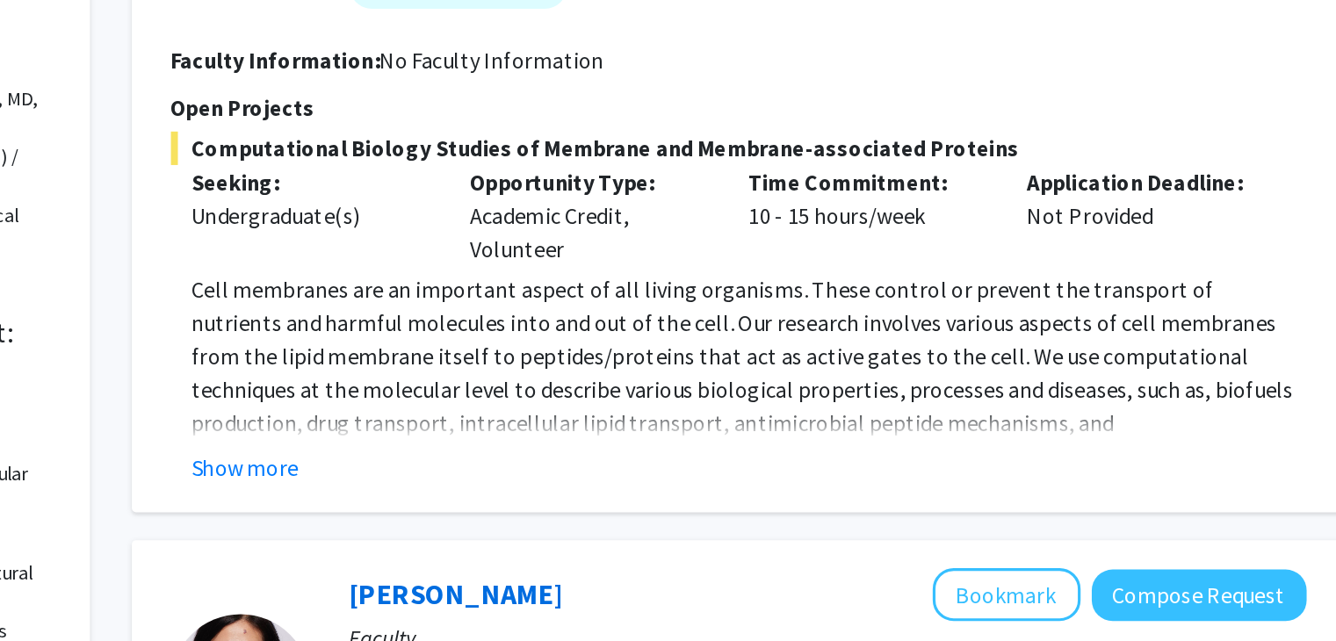
scroll to position [107, 0]
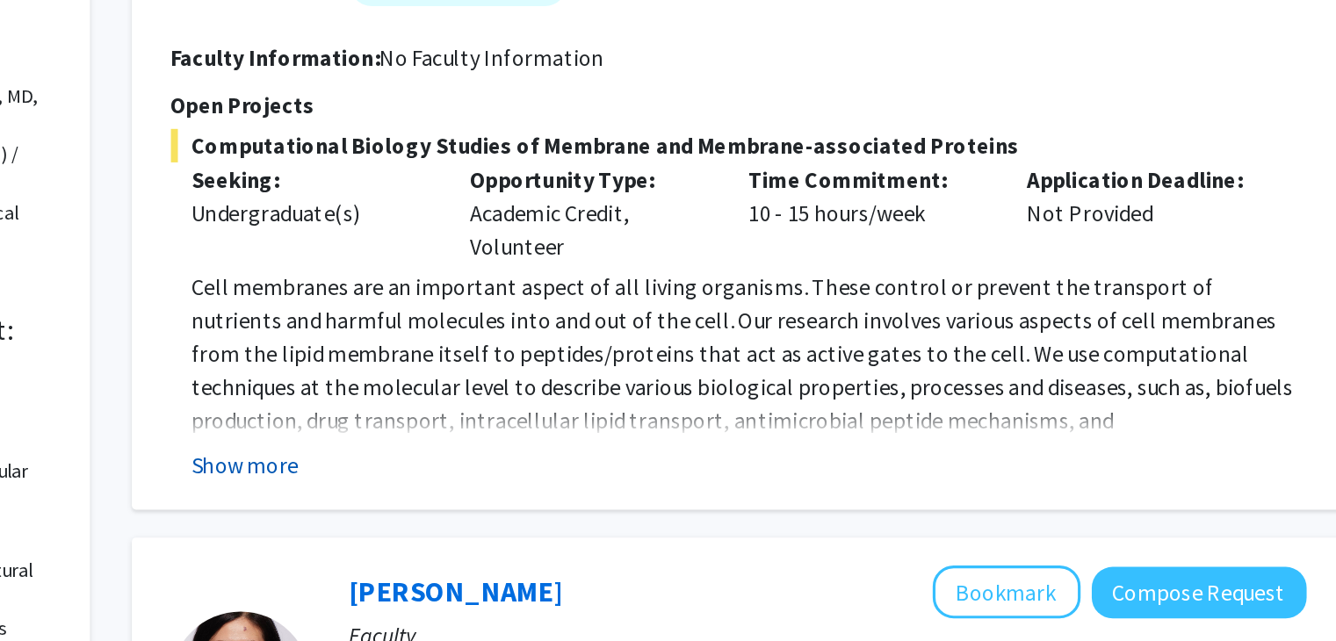
click at [501, 525] on button "Show more" at bounding box center [490, 529] width 68 height 21
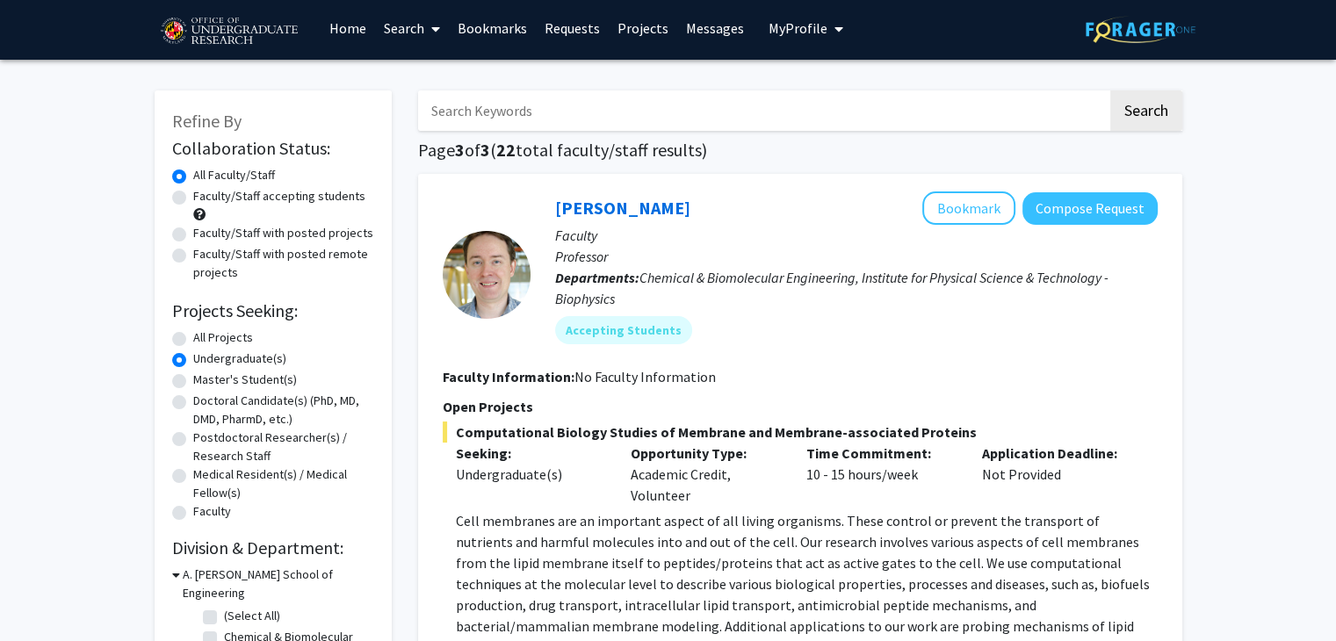
scroll to position [0, 0]
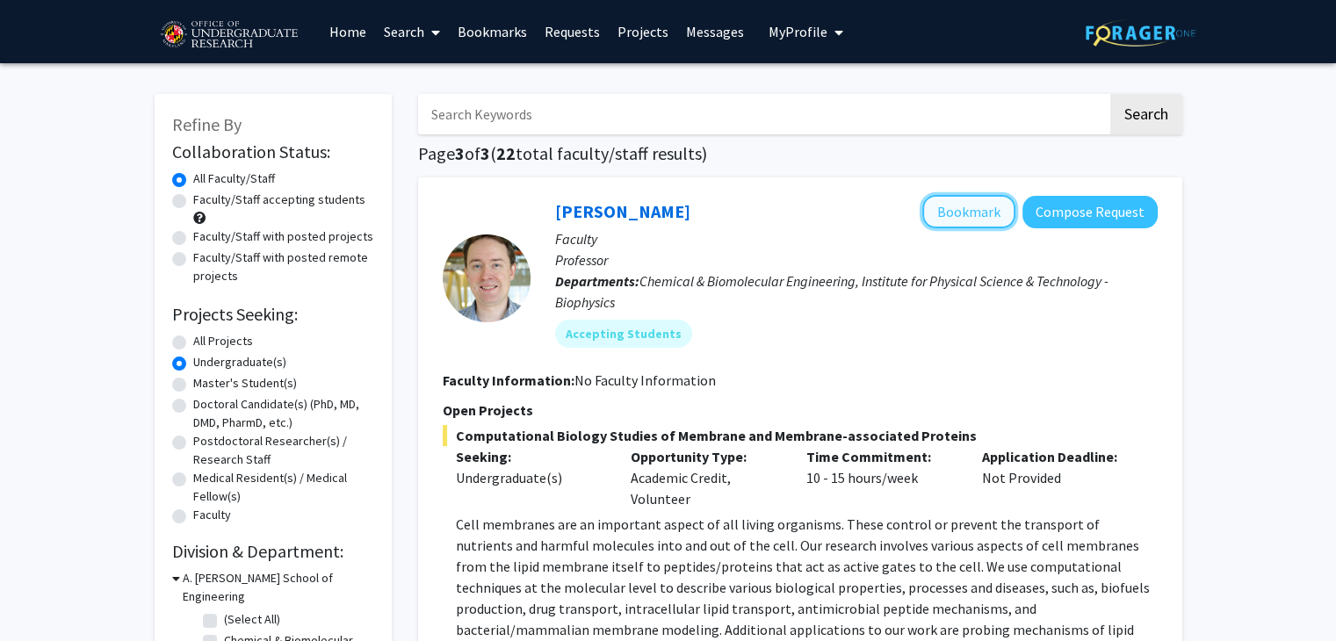
click at [994, 206] on button "Bookmark" at bounding box center [968, 211] width 93 height 33
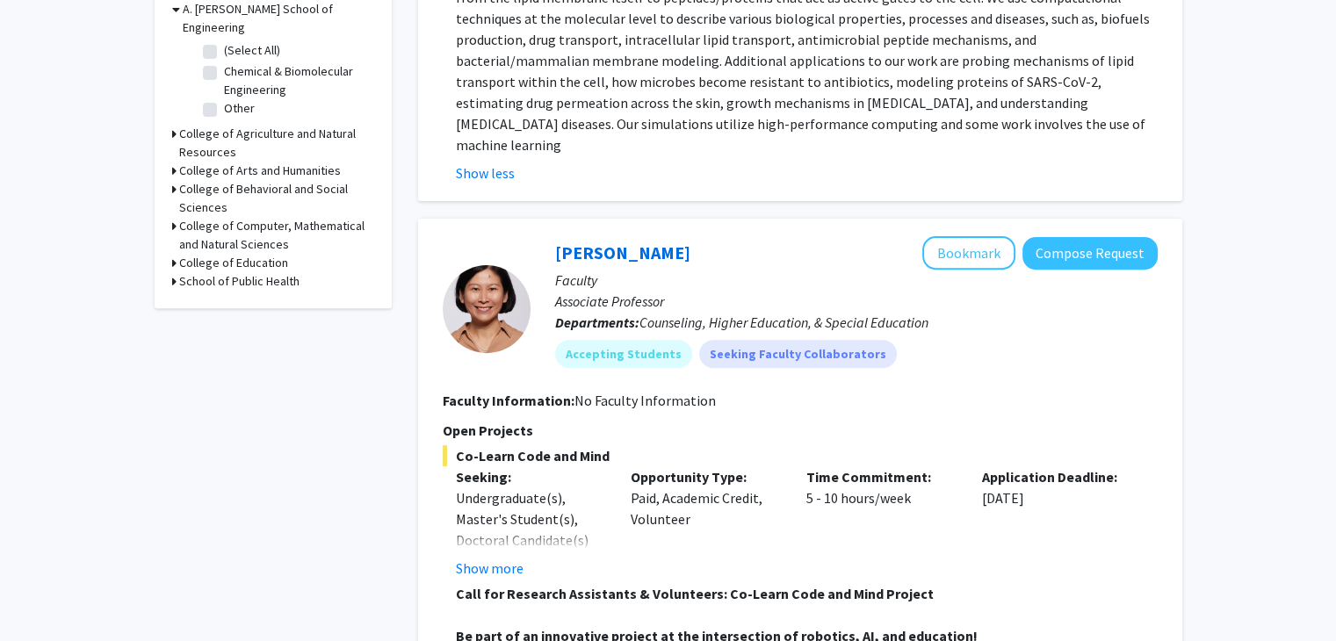
scroll to position [834, 0]
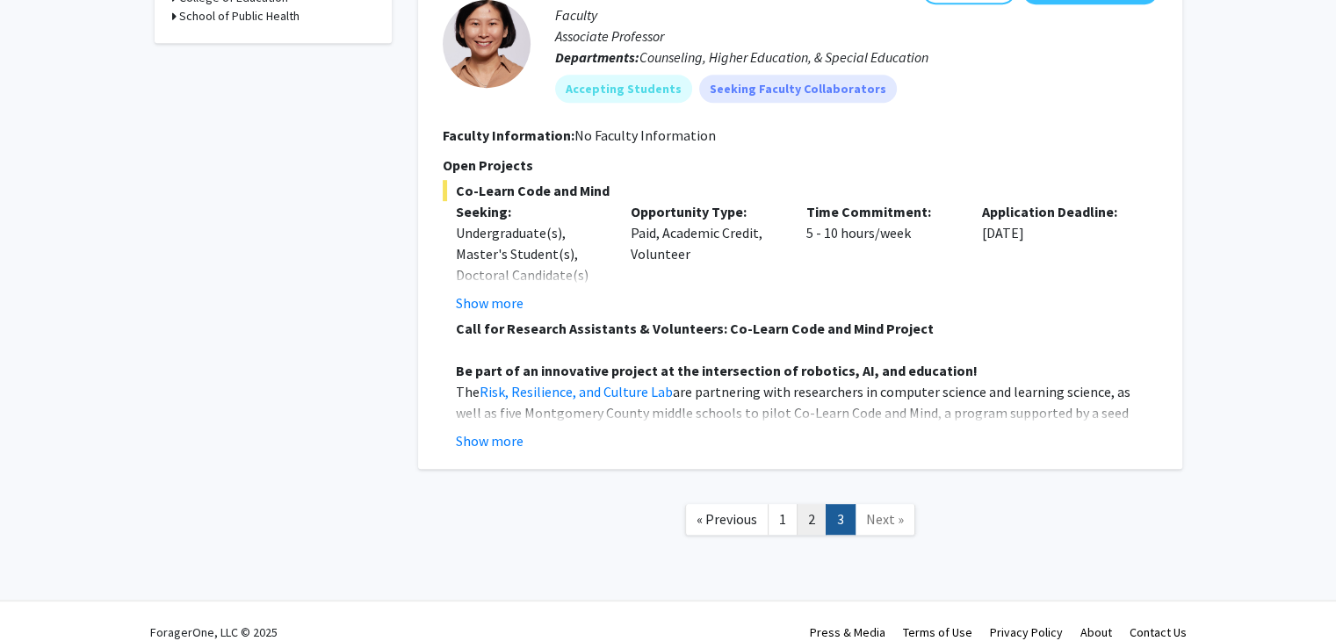
click at [798, 507] on link "2" at bounding box center [812, 519] width 30 height 31
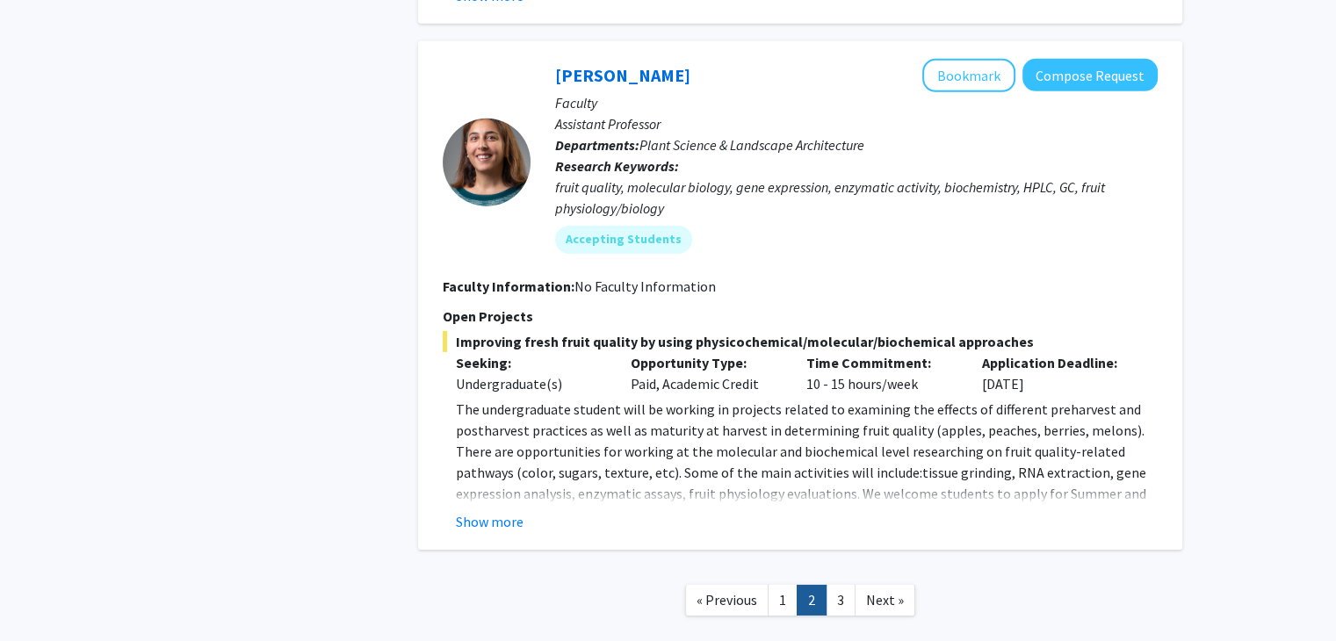
scroll to position [5711, 0]
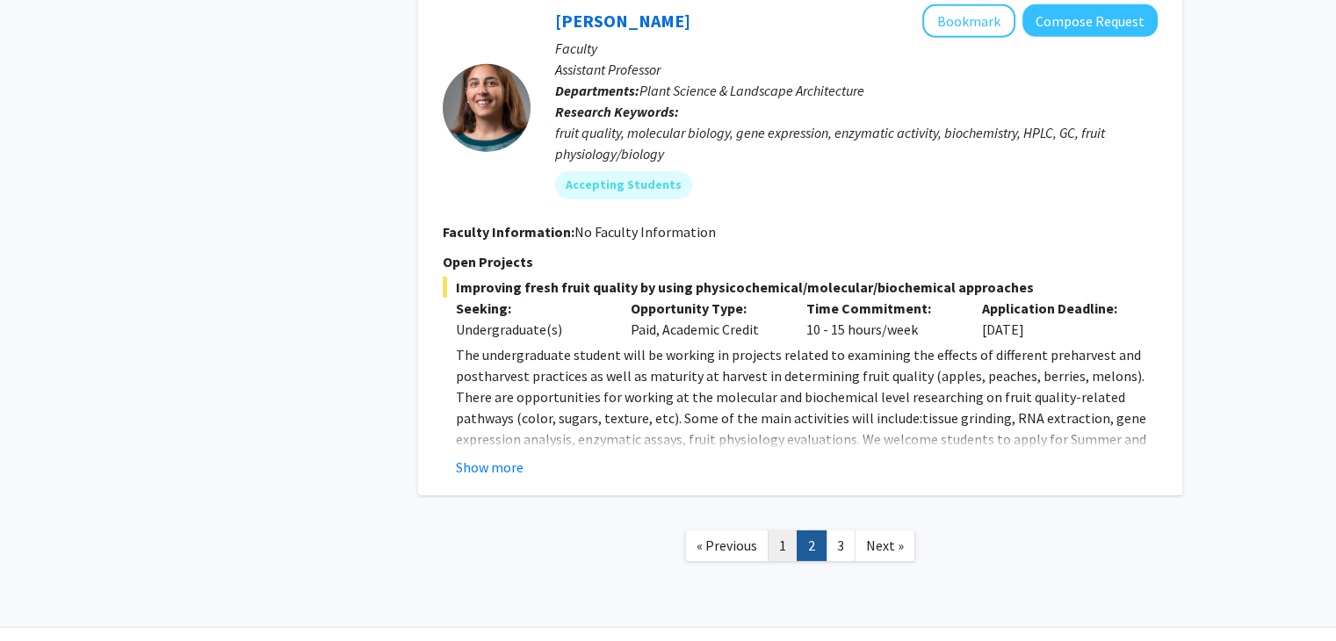
click at [783, 530] on link "1" at bounding box center [783, 545] width 30 height 31
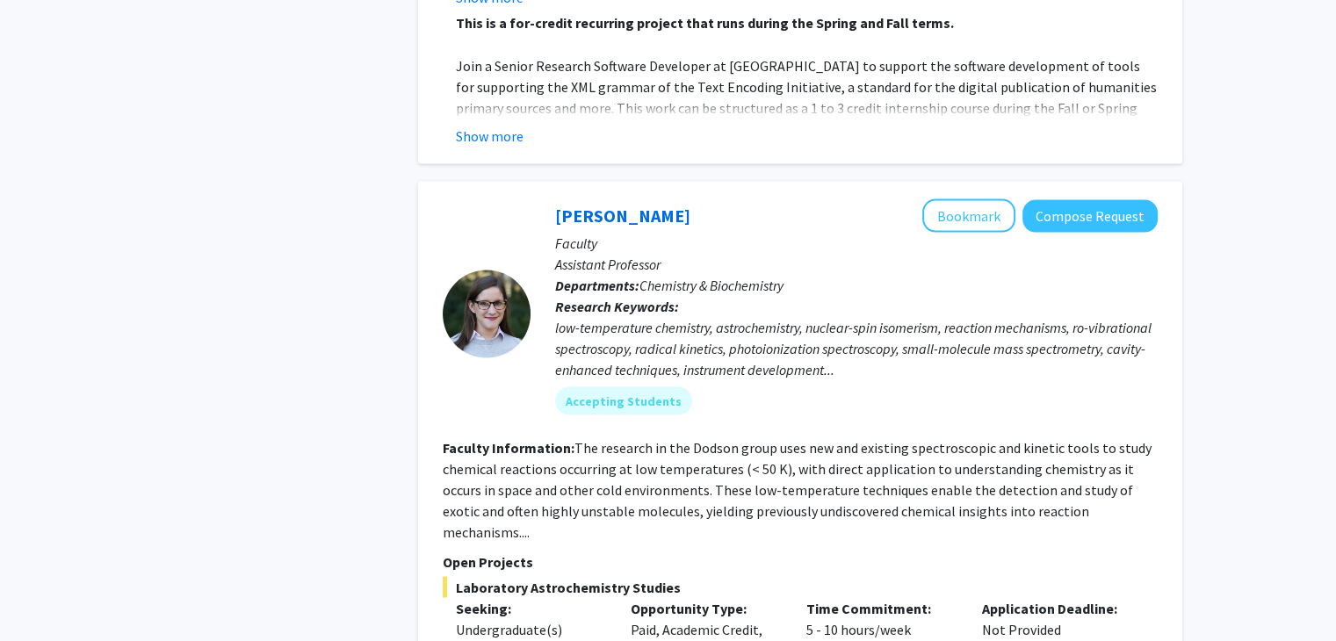
scroll to position [3306, 0]
click at [973, 198] on button "Bookmark" at bounding box center [968, 214] width 93 height 33
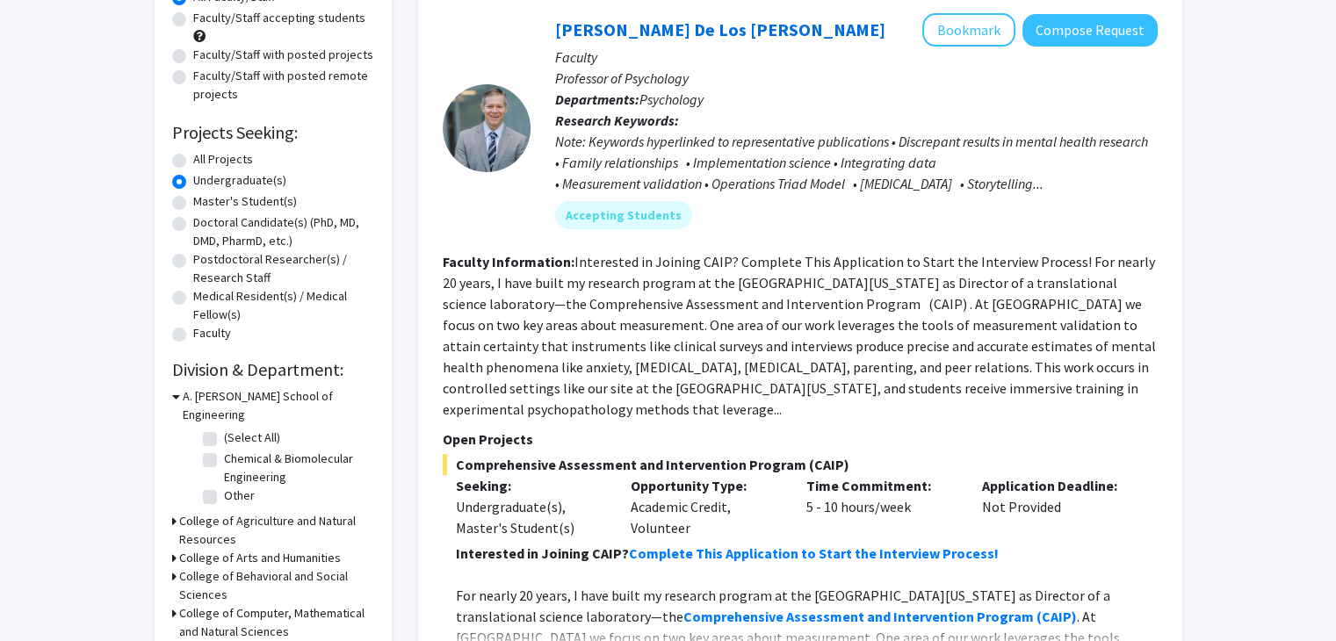
scroll to position [0, 0]
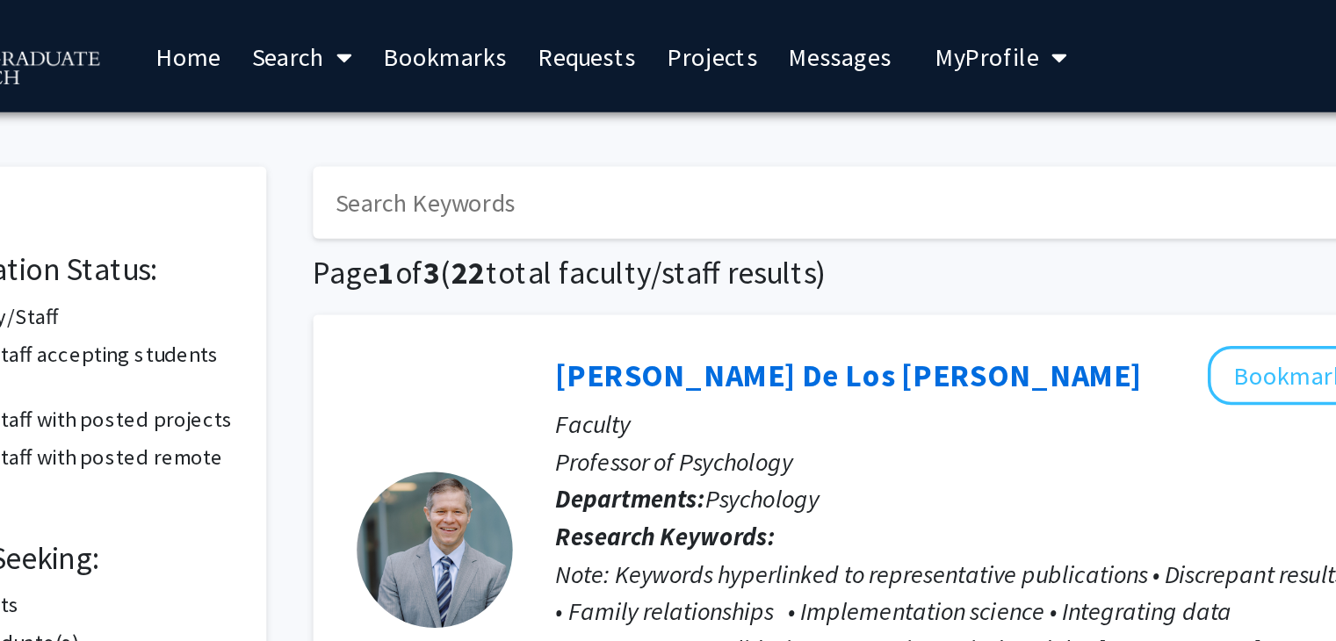
click at [643, 37] on link "Projects" at bounding box center [643, 31] width 69 height 61
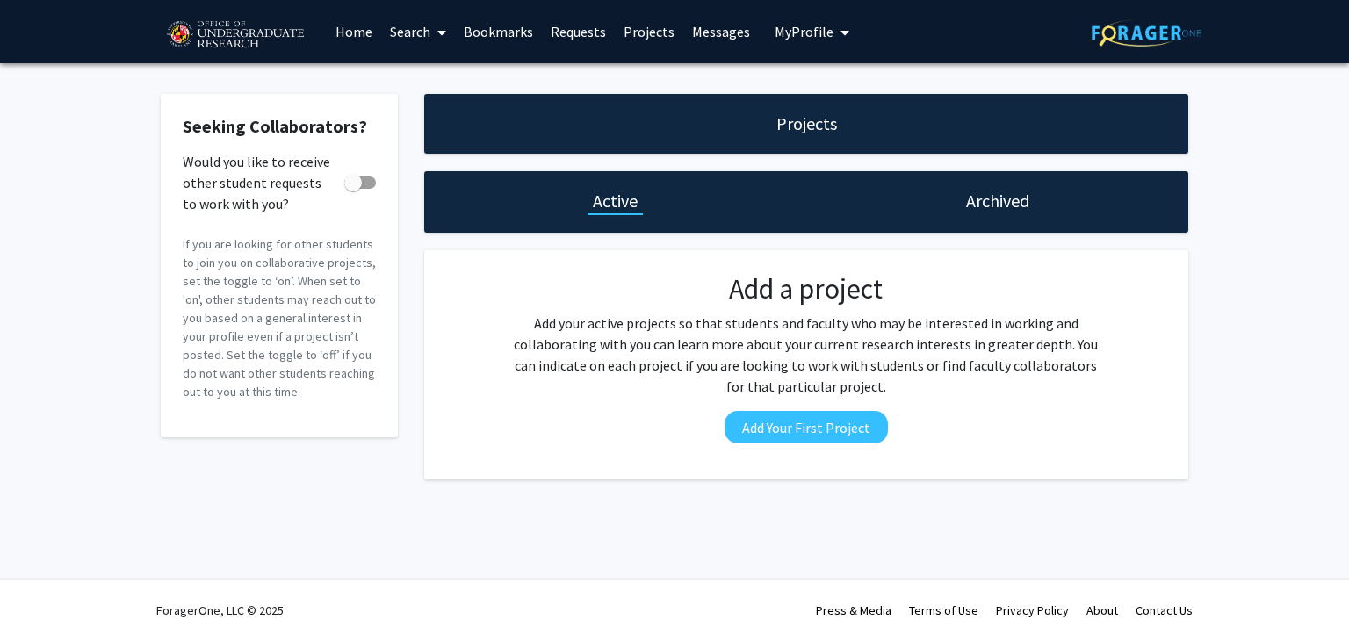
click at [408, 30] on link "Search" at bounding box center [418, 31] width 74 height 61
click at [429, 124] on span "Students" at bounding box center [434, 115] width 107 height 35
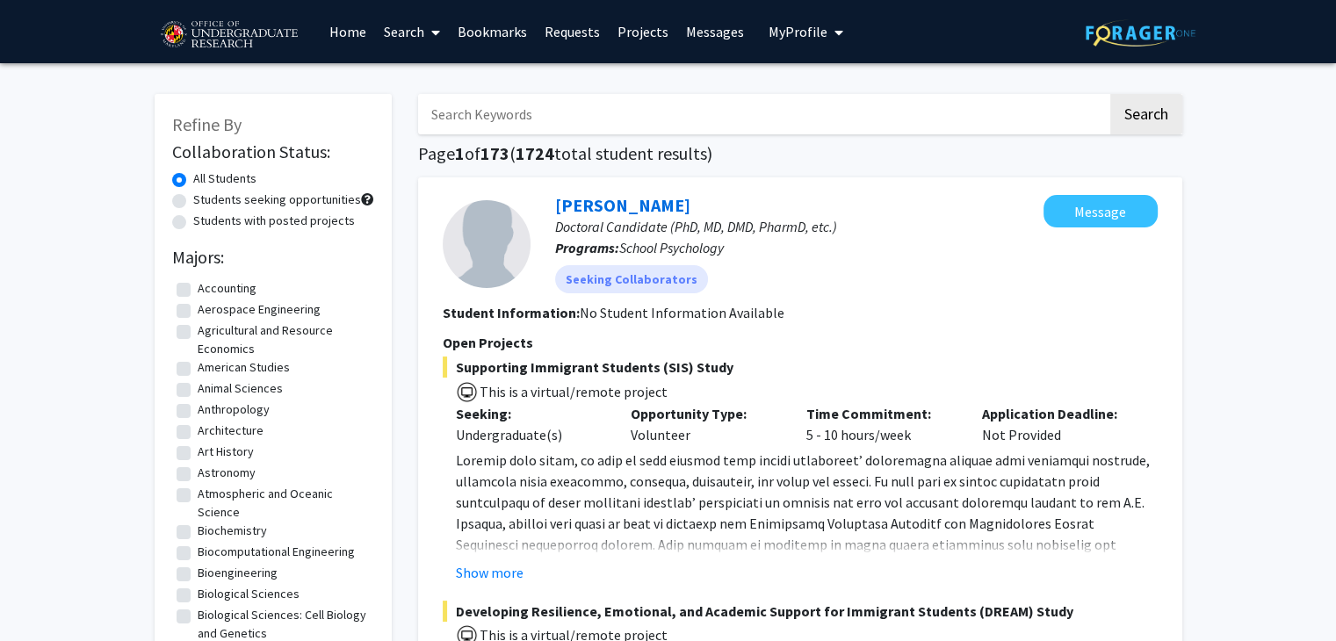
click at [404, 25] on link "Search" at bounding box center [412, 31] width 74 height 61
